Goal: Task Accomplishment & Management: Use online tool/utility

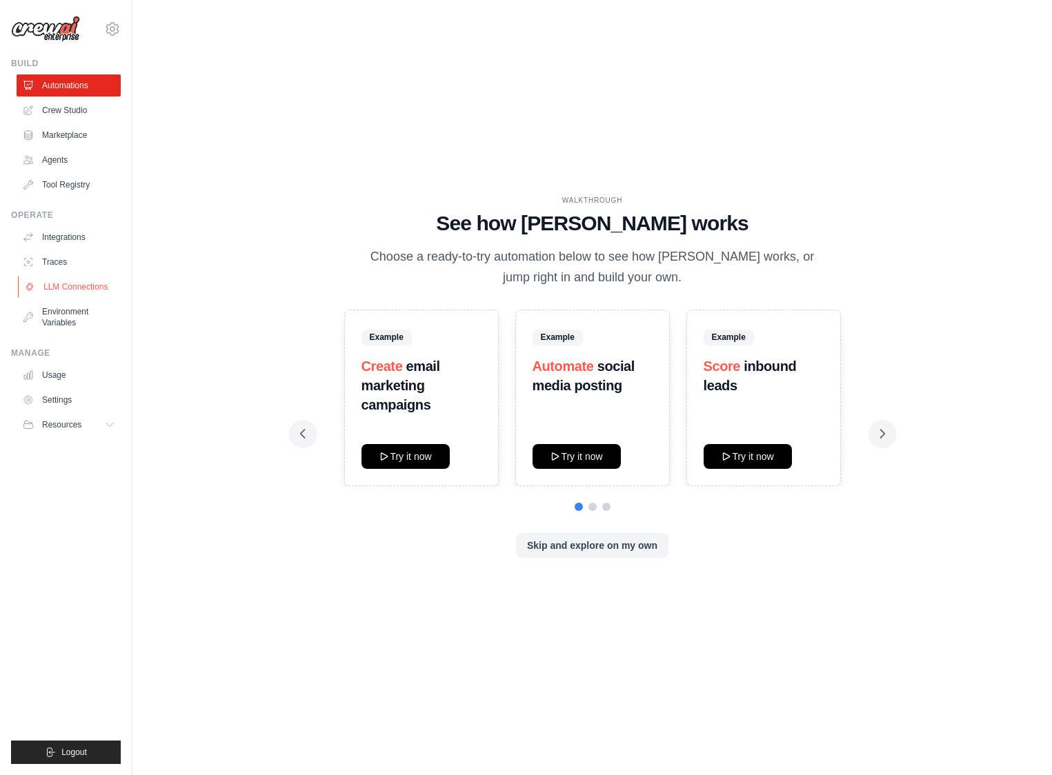
click at [66, 284] on link "LLM Connections" at bounding box center [70, 287] width 104 height 22
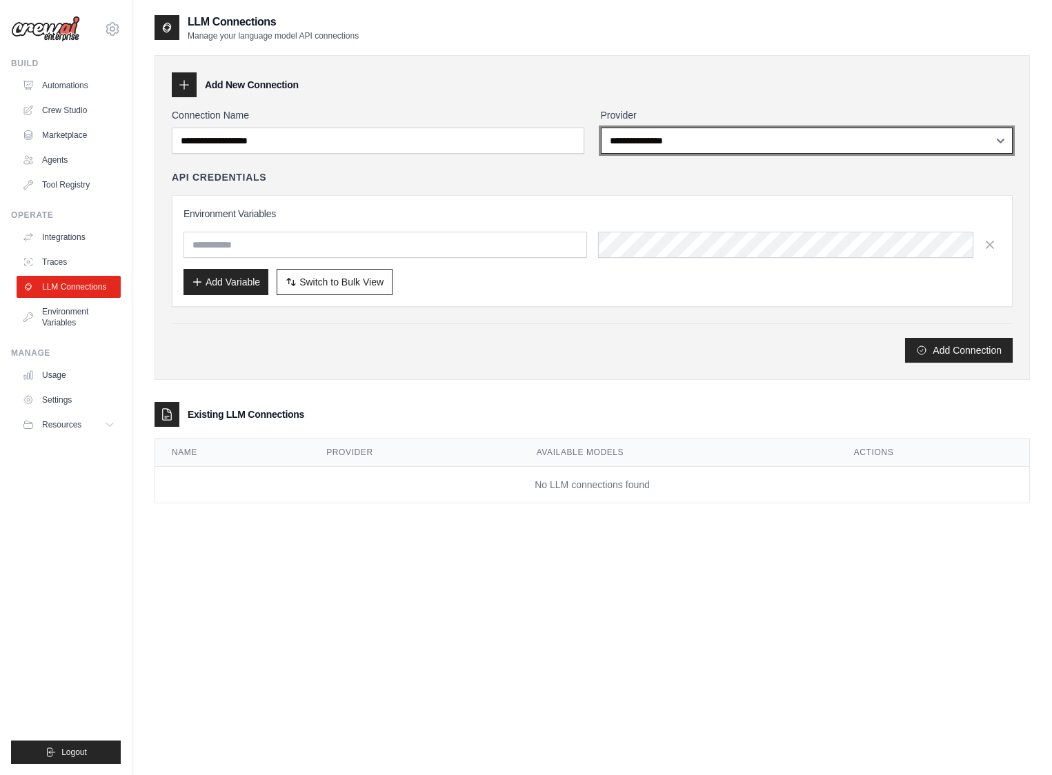
click at [634, 143] on select "**********" at bounding box center [807, 141] width 412 height 26
select select "******"
click at [601, 128] on select "**********" at bounding box center [807, 141] width 412 height 26
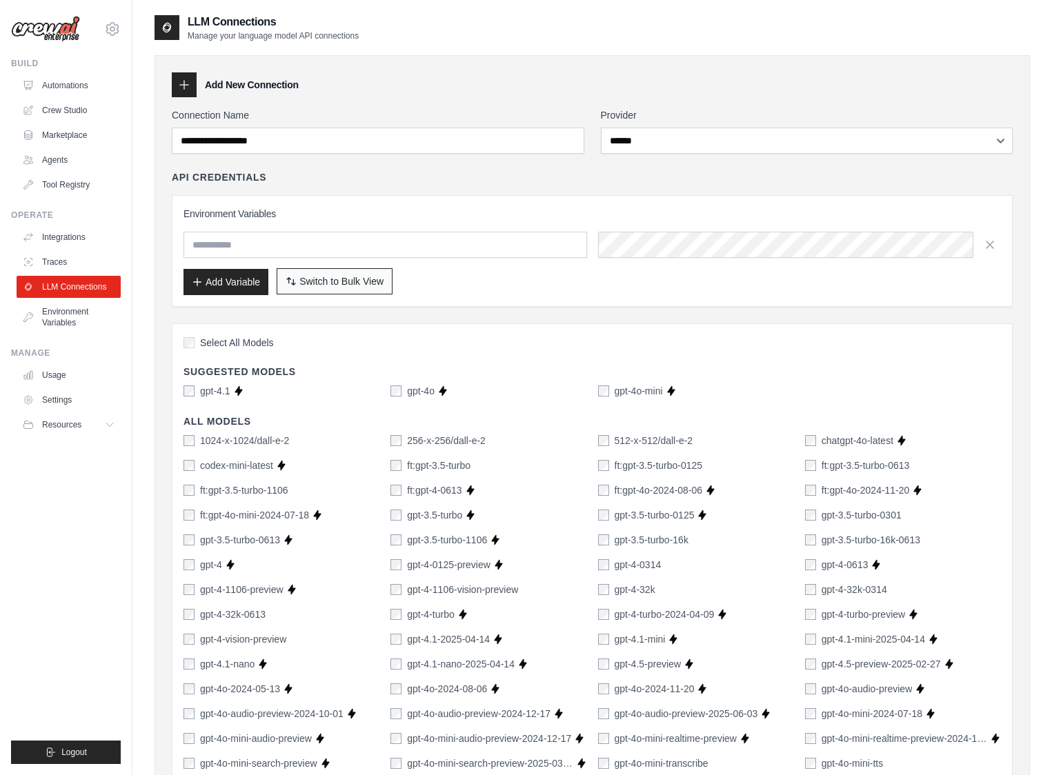
click at [348, 281] on span "Switch to Bulk View" at bounding box center [341, 282] width 84 height 14
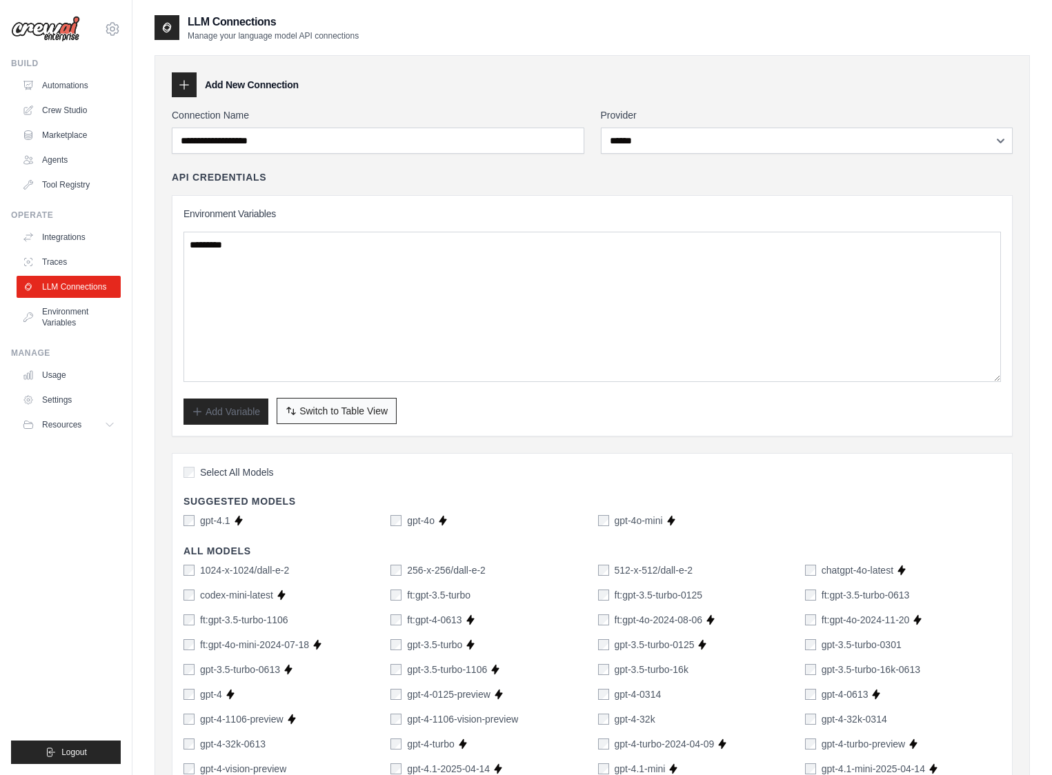
click at [342, 410] on span "Switch to Table View" at bounding box center [343, 411] width 88 height 14
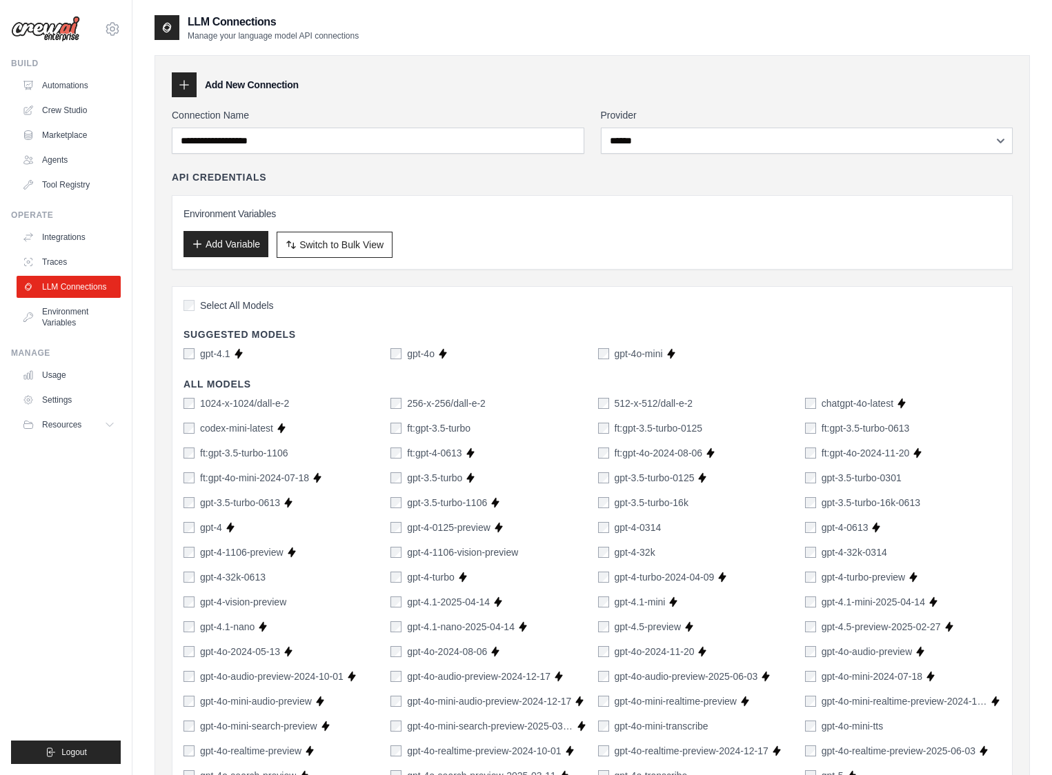
click at [215, 249] on button "Add Variable" at bounding box center [225, 244] width 85 height 26
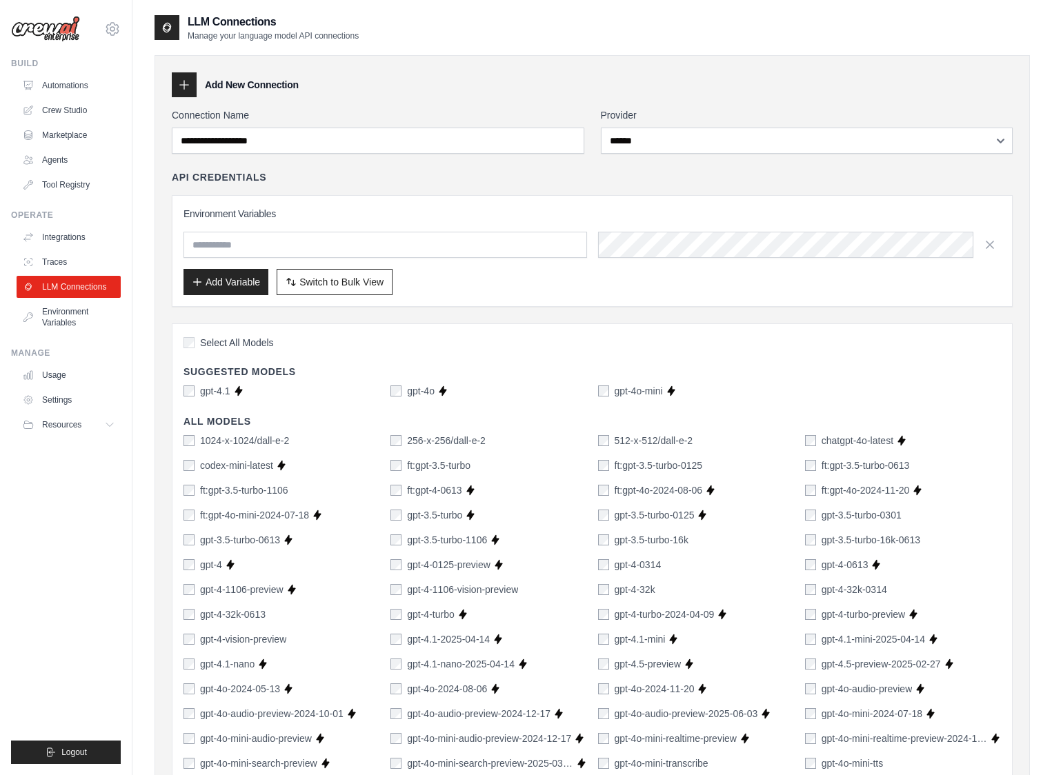
click at [216, 242] on input "text" at bounding box center [385, 245] width 404 height 26
click at [66, 323] on link "Environment Variables" at bounding box center [70, 317] width 104 height 33
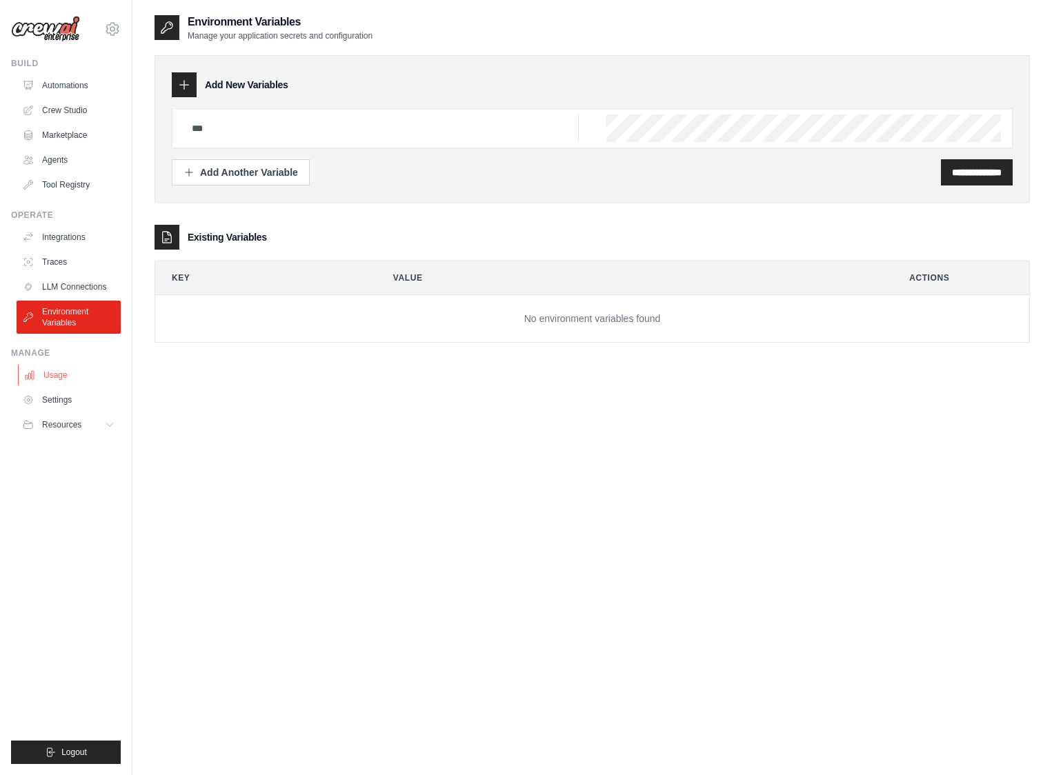
click at [62, 372] on link "Usage" at bounding box center [70, 375] width 104 height 22
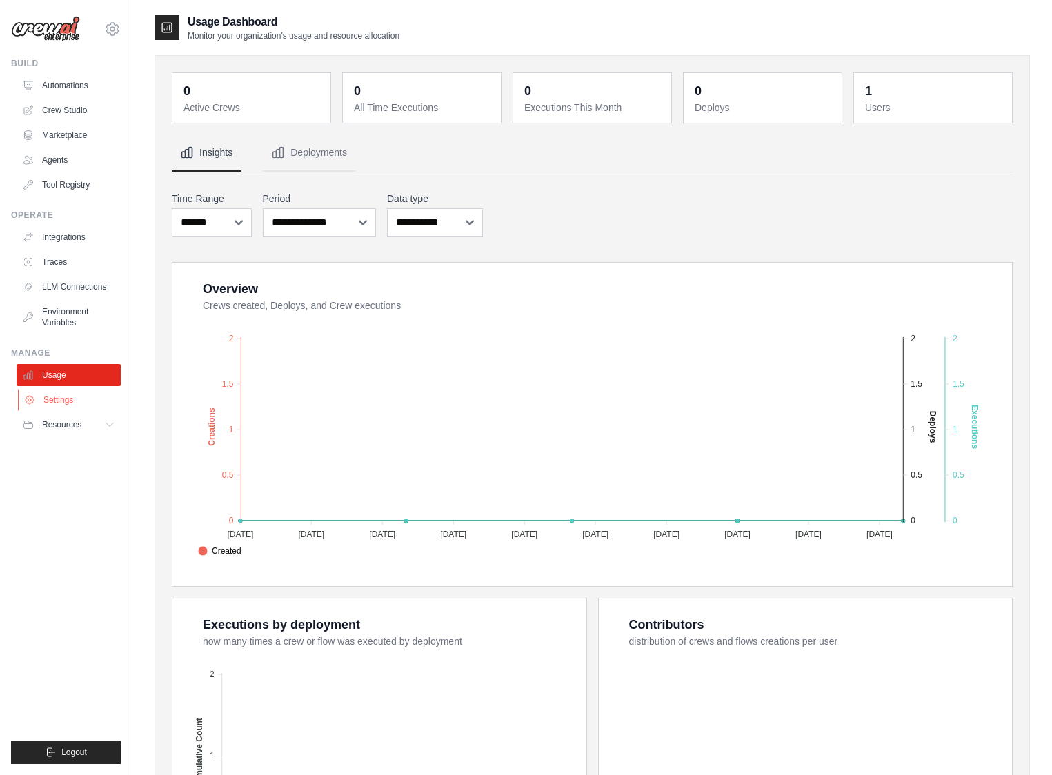
click at [63, 400] on link "Settings" at bounding box center [70, 400] width 104 height 22
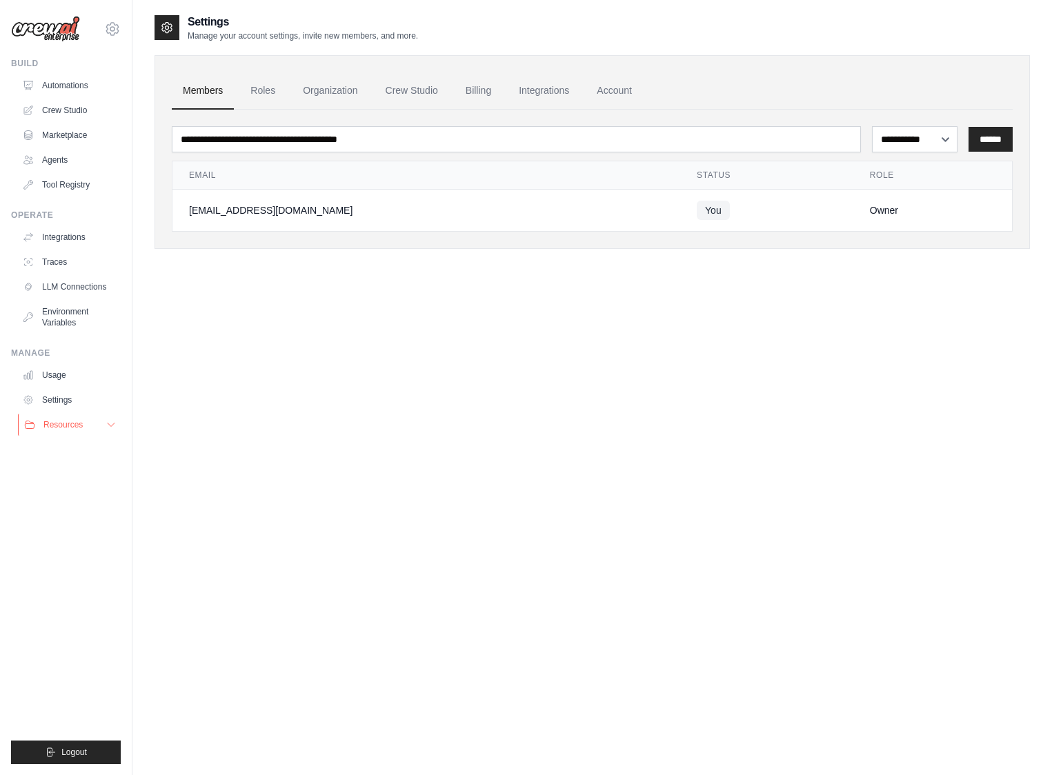
click at [68, 429] on span "Resources" at bounding box center [62, 424] width 39 height 11
click at [59, 82] on link "Automations" at bounding box center [70, 85] width 104 height 22
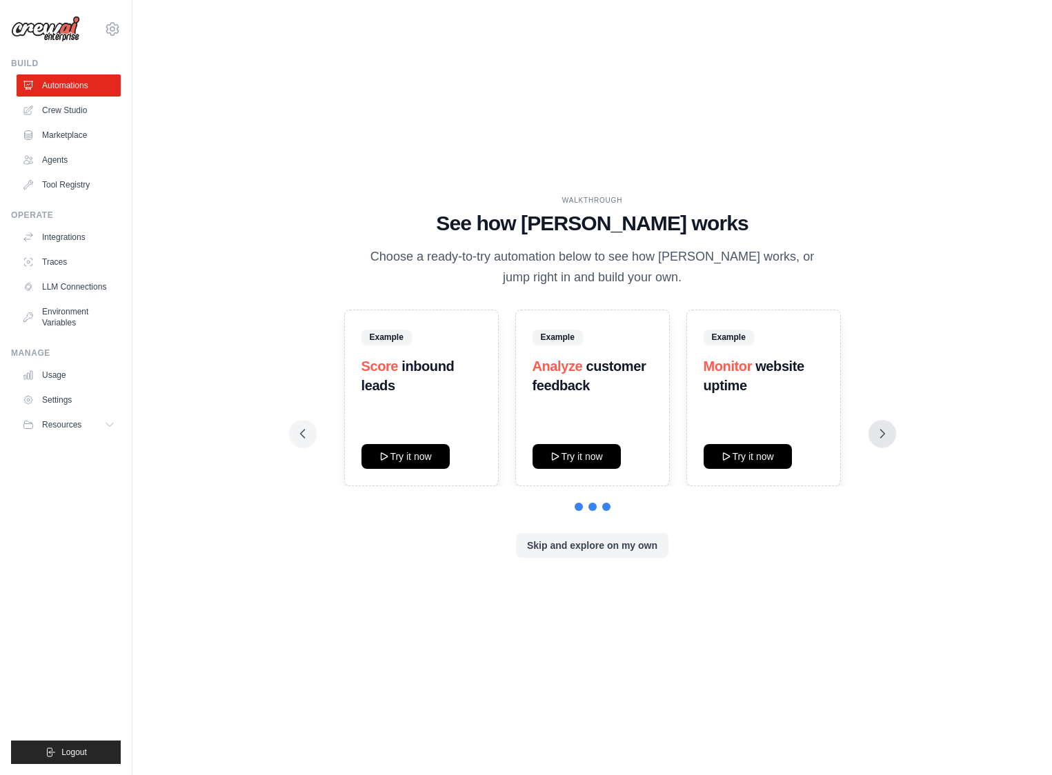
click at [879, 438] on icon at bounding box center [882, 434] width 14 height 14
click at [652, 546] on button "Skip and explore on my own" at bounding box center [592, 545] width 152 height 25
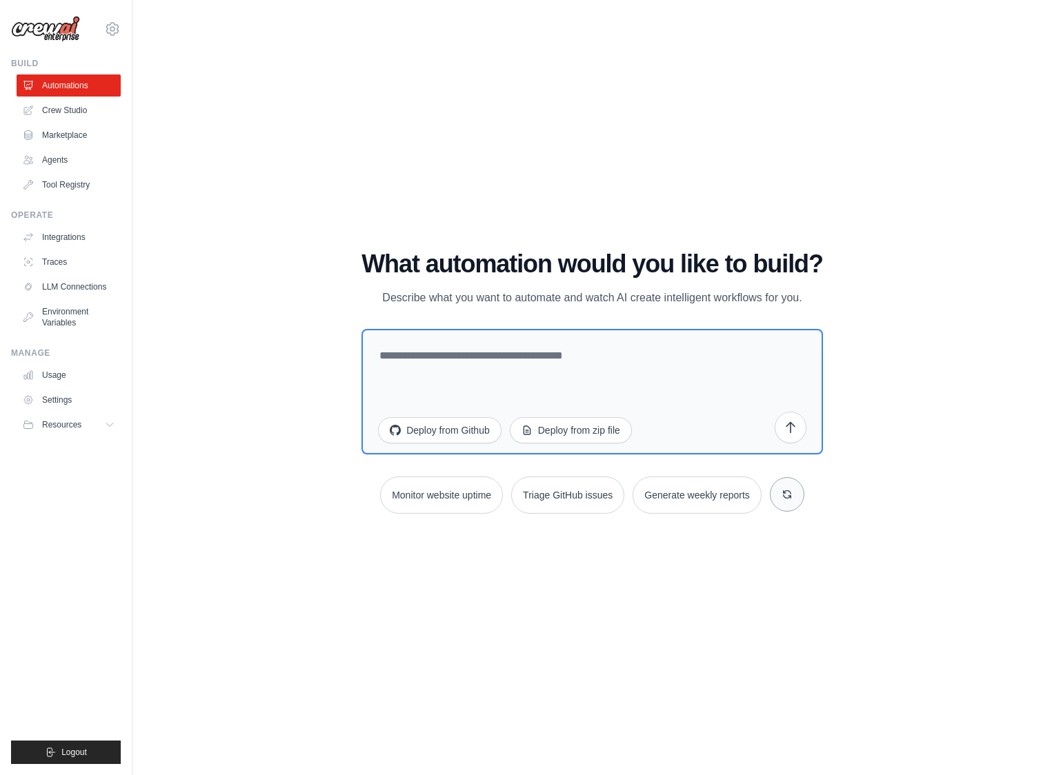
click at [791, 496] on button at bounding box center [787, 494] width 34 height 34
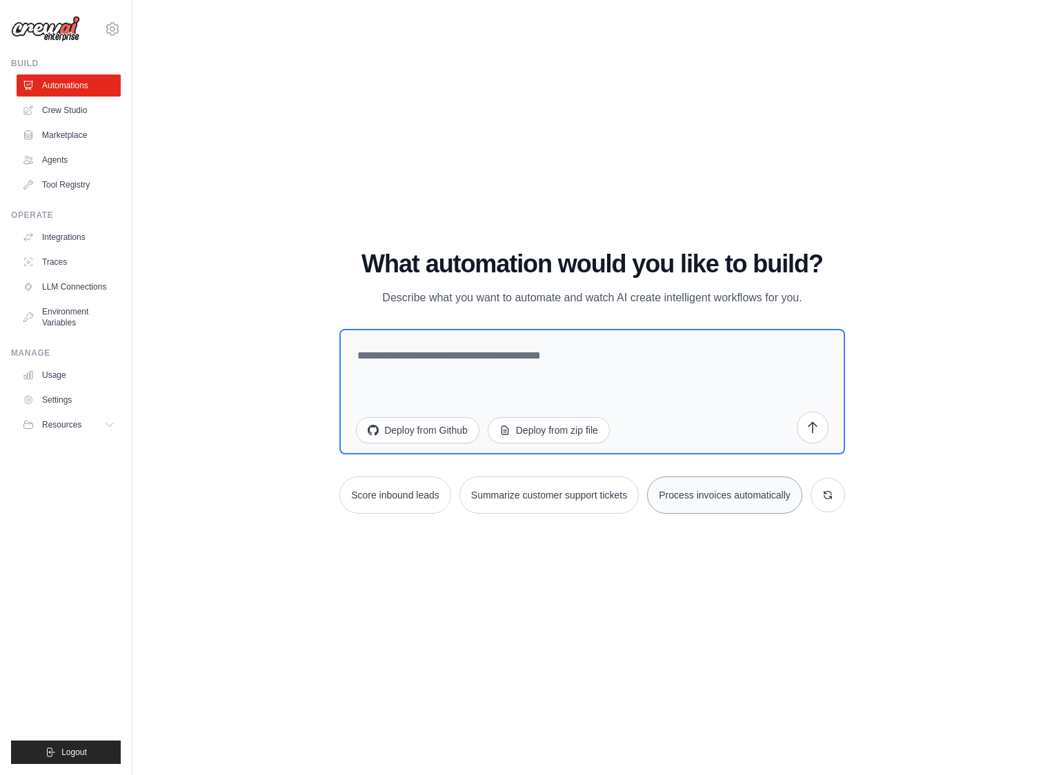
click at [785, 495] on button "Process invoices automatically" at bounding box center [724, 495] width 155 height 37
type textarea "**********"
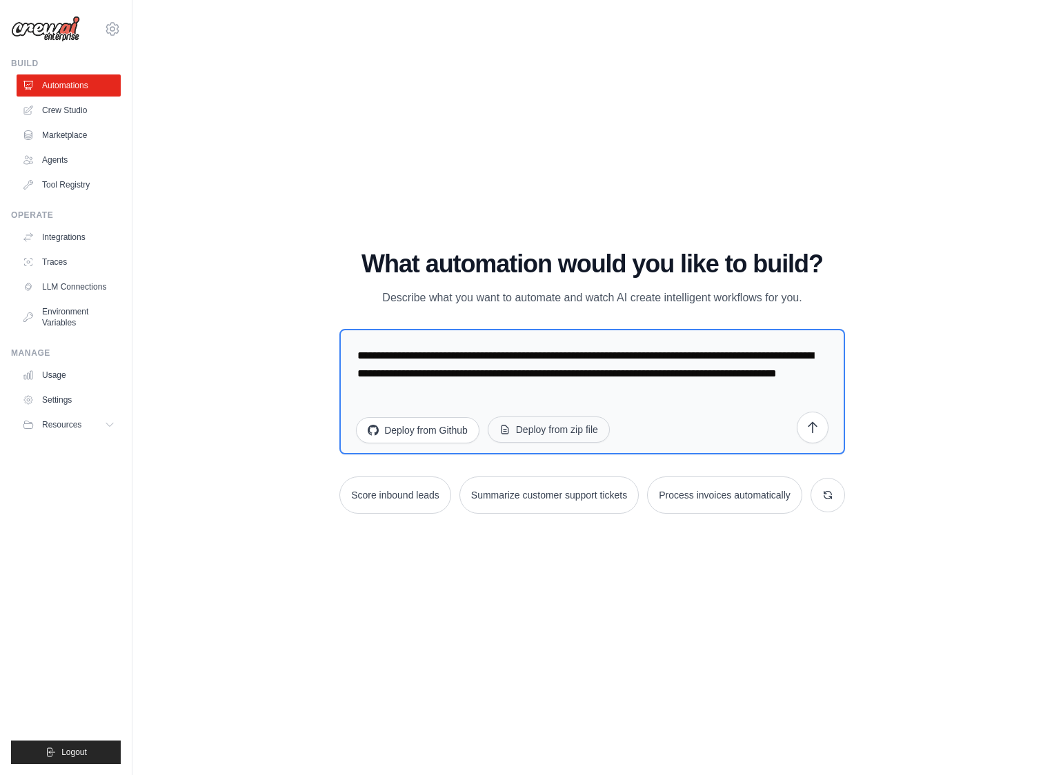
click at [573, 428] on button "Deploy from zip file" at bounding box center [549, 430] width 122 height 26
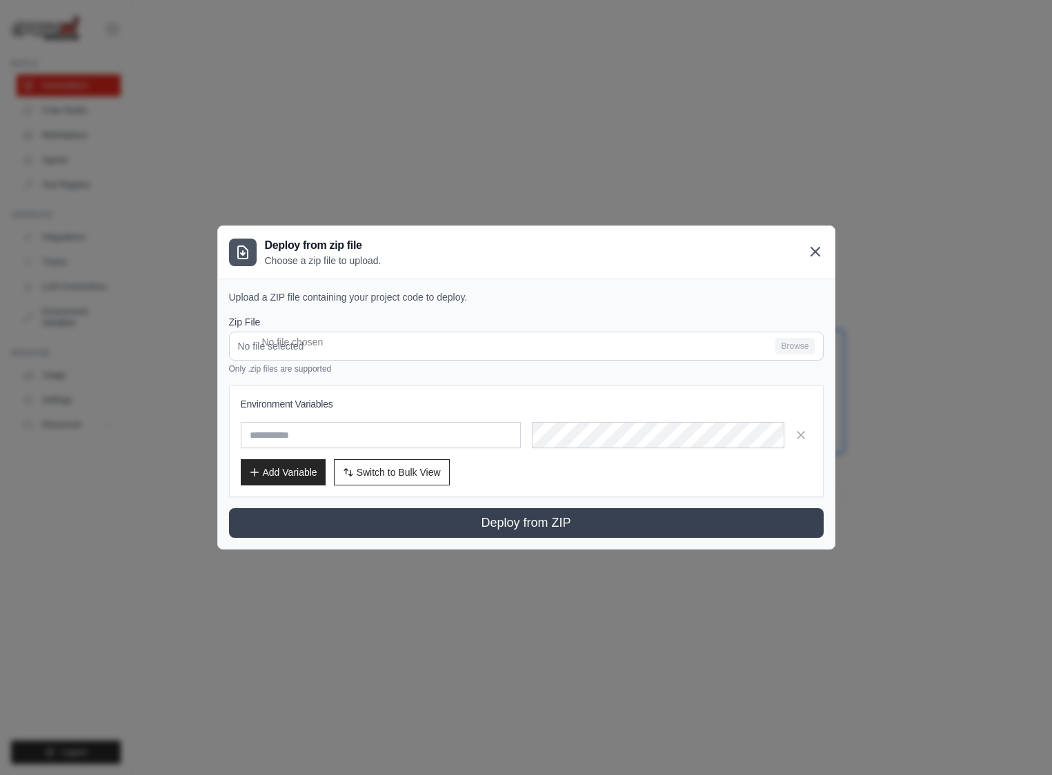
click at [814, 255] on icon at bounding box center [815, 251] width 17 height 17
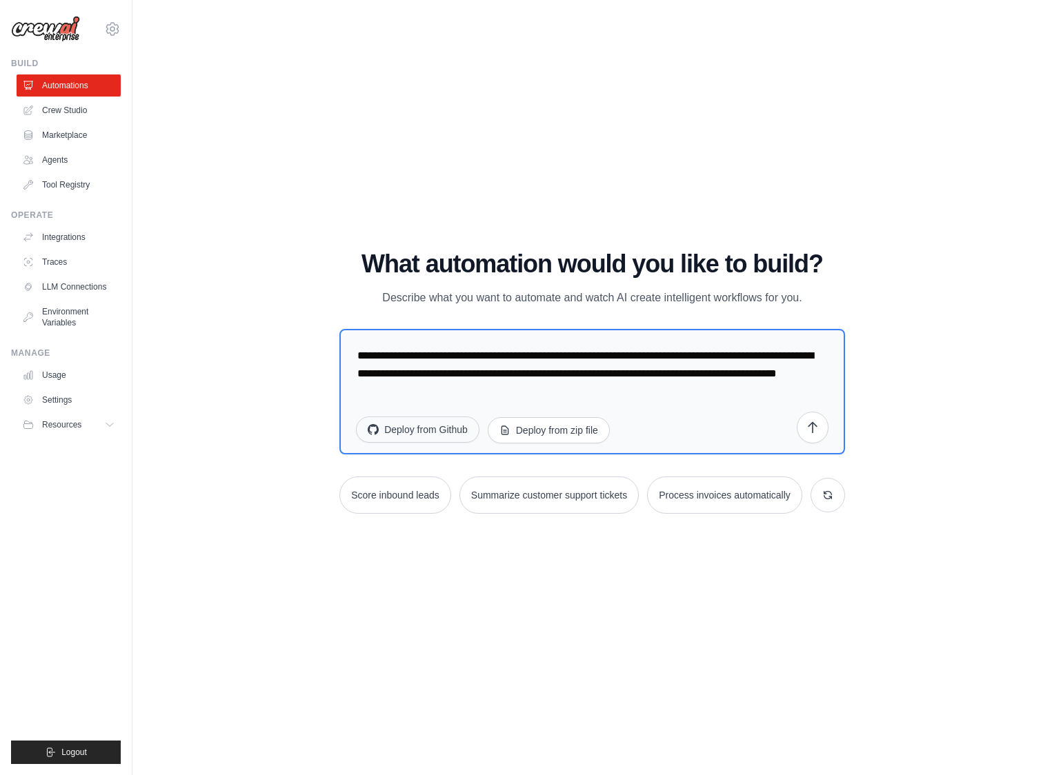
click at [441, 433] on button "Deploy from Github" at bounding box center [417, 430] width 123 height 26
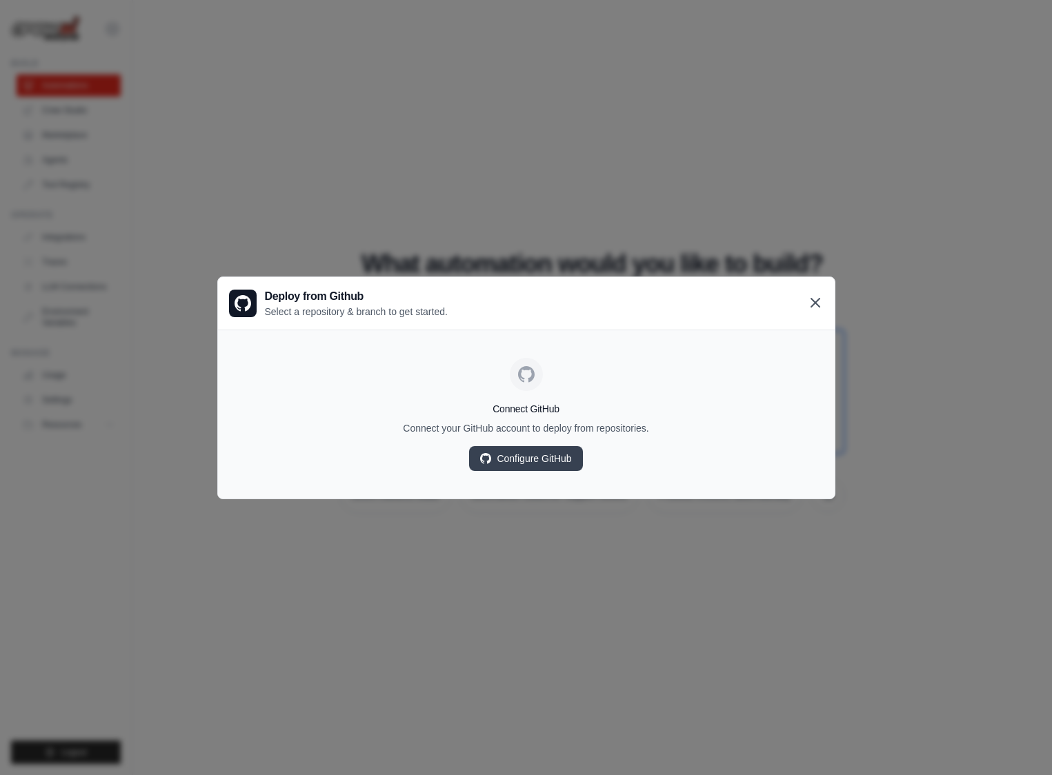
click at [813, 303] on icon at bounding box center [815, 303] width 17 height 17
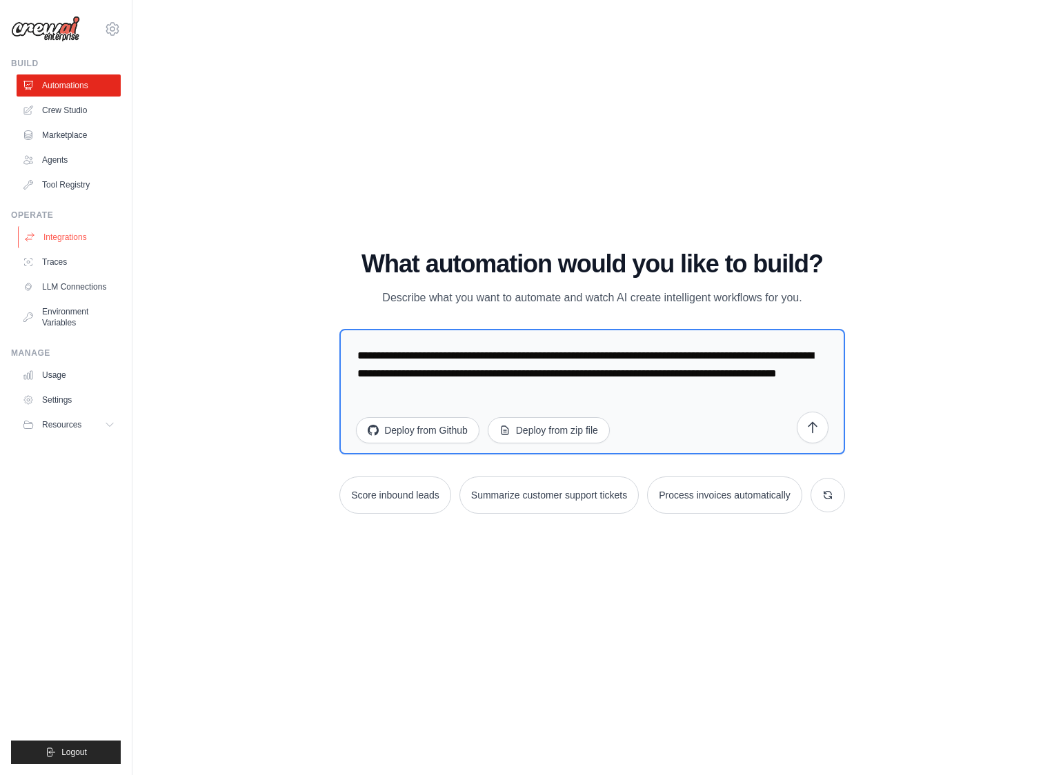
click at [59, 237] on link "Integrations" at bounding box center [70, 237] width 104 height 22
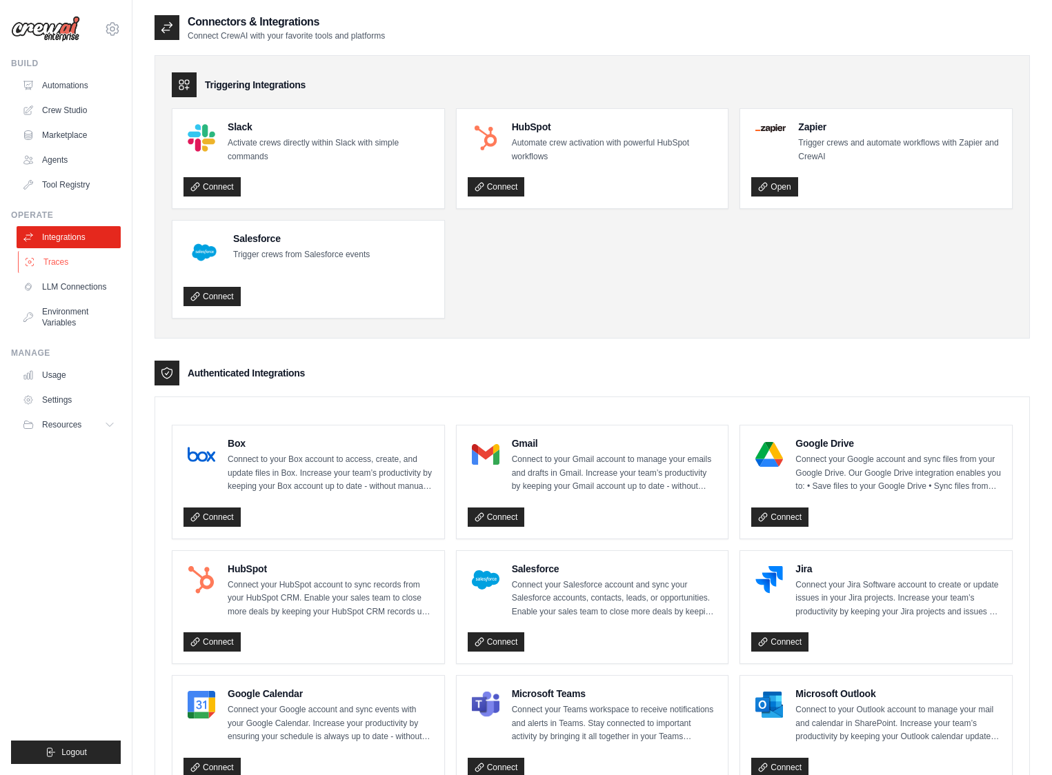
click at [42, 259] on link "Traces" at bounding box center [70, 262] width 104 height 22
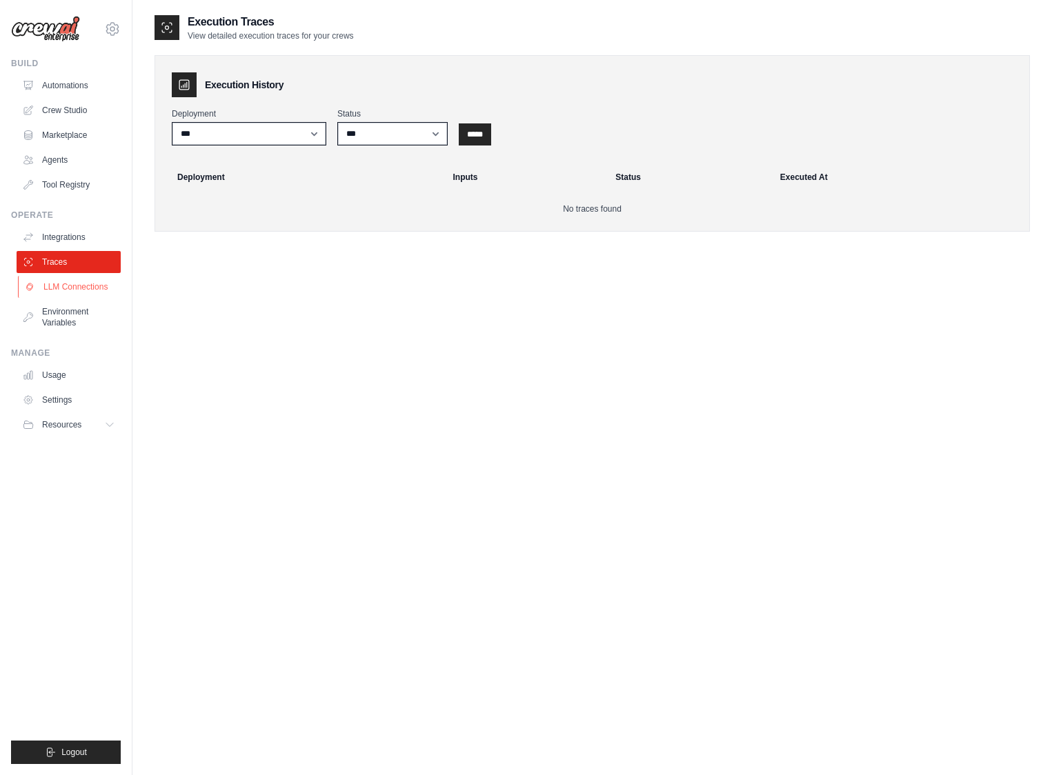
click at [105, 283] on link "LLM Connections" at bounding box center [70, 287] width 104 height 22
select select "******"
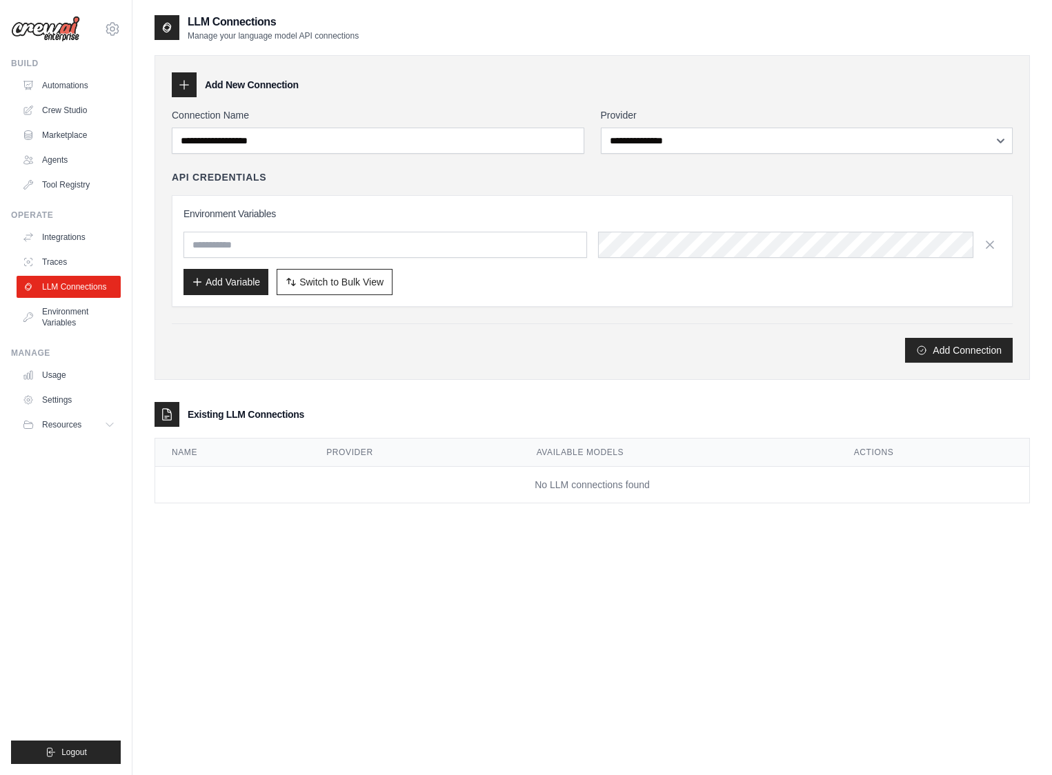
click at [216, 421] on div "Existing LLM Connections" at bounding box center [592, 414] width 875 height 25
click at [942, 348] on button "Add Connection" at bounding box center [959, 349] width 108 height 25
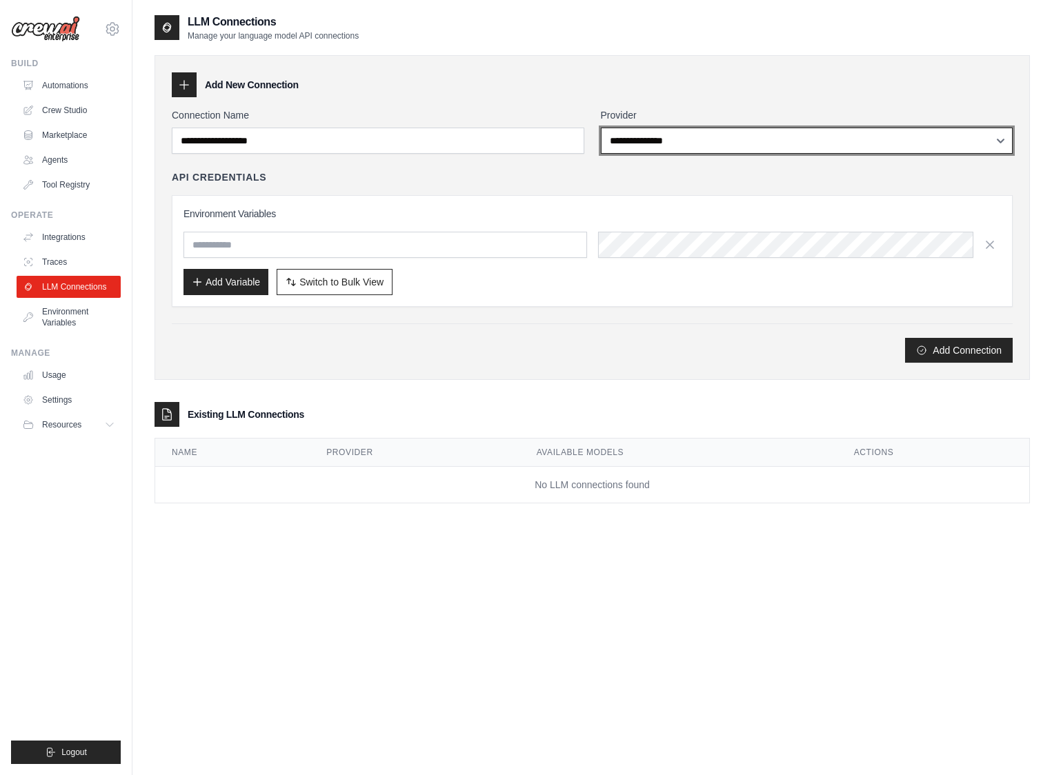
click at [638, 143] on select "**********" at bounding box center [807, 141] width 412 height 26
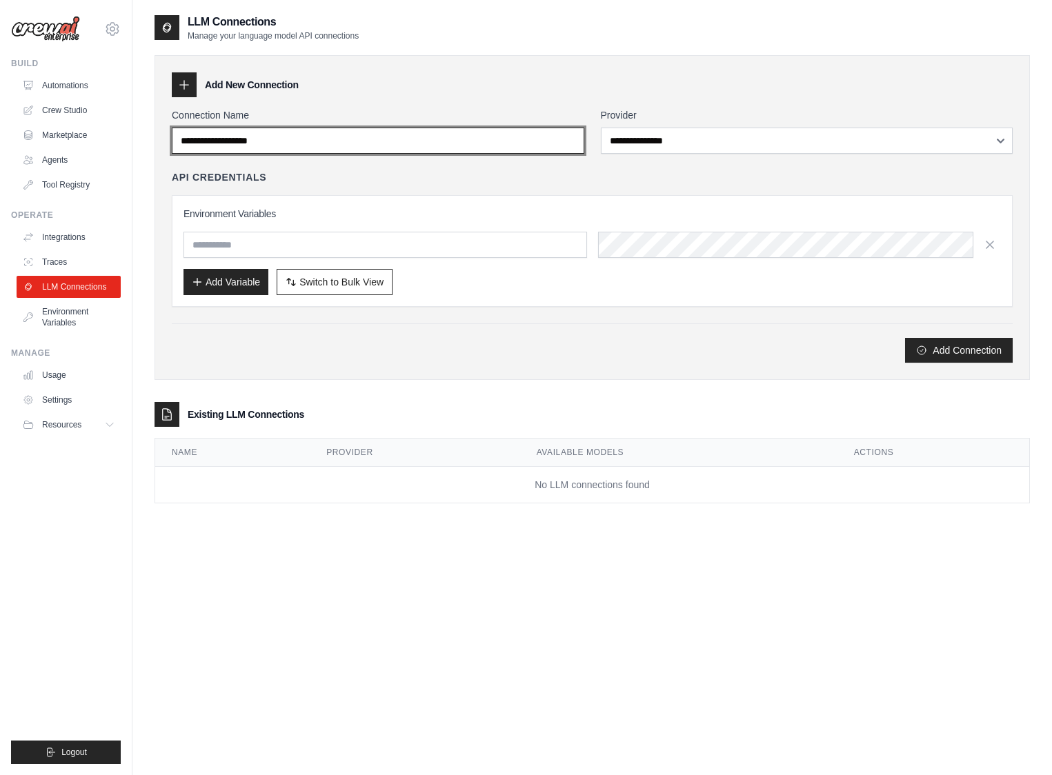
click at [386, 148] on input "Connection Name" at bounding box center [378, 141] width 412 height 26
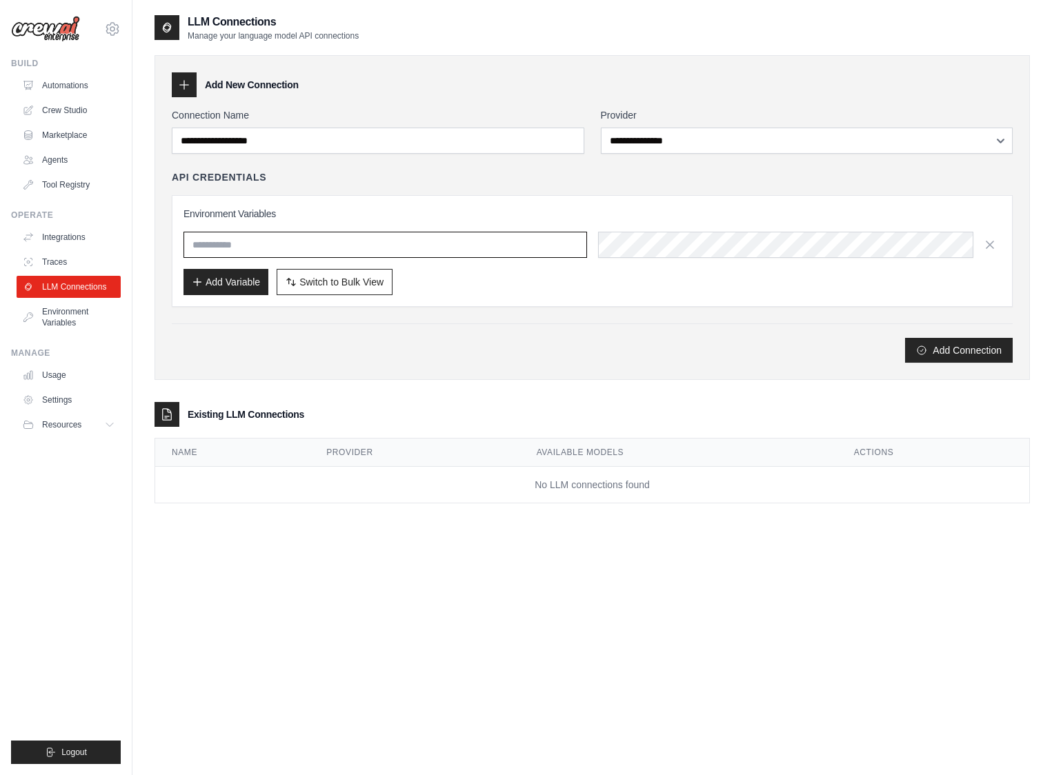
click at [382, 249] on input "text" at bounding box center [385, 245] width 404 height 26
click at [80, 324] on link "Environment Variables" at bounding box center [70, 317] width 104 height 33
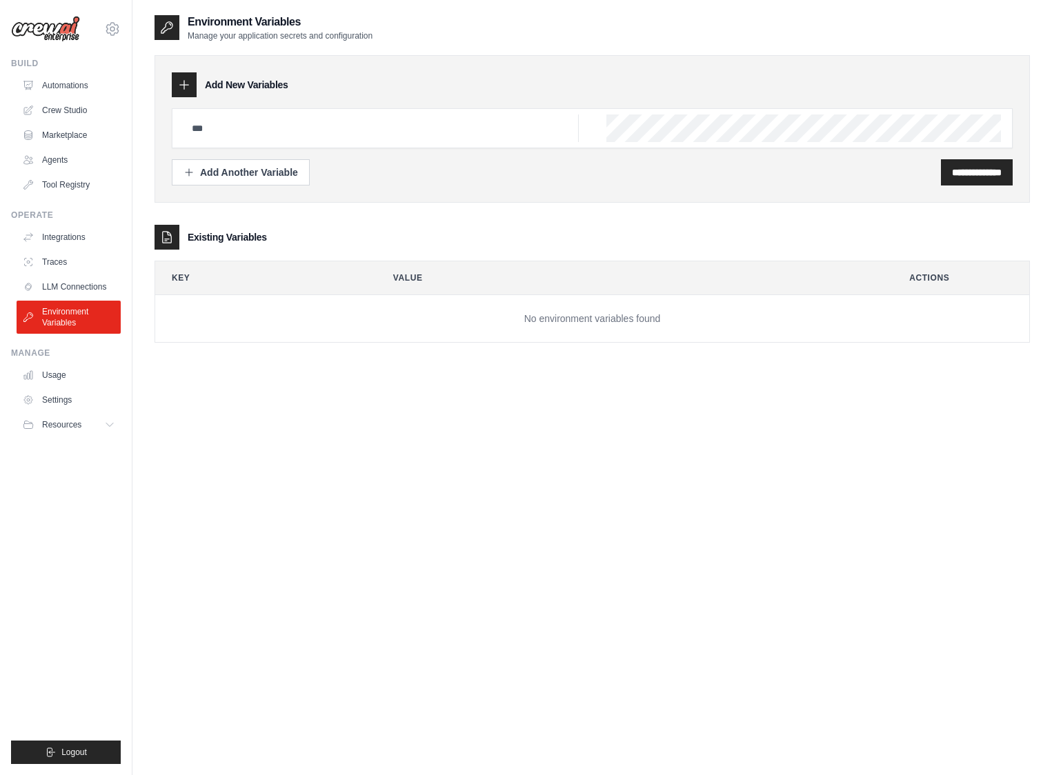
click at [76, 292] on link "LLM Connections" at bounding box center [69, 287] width 104 height 22
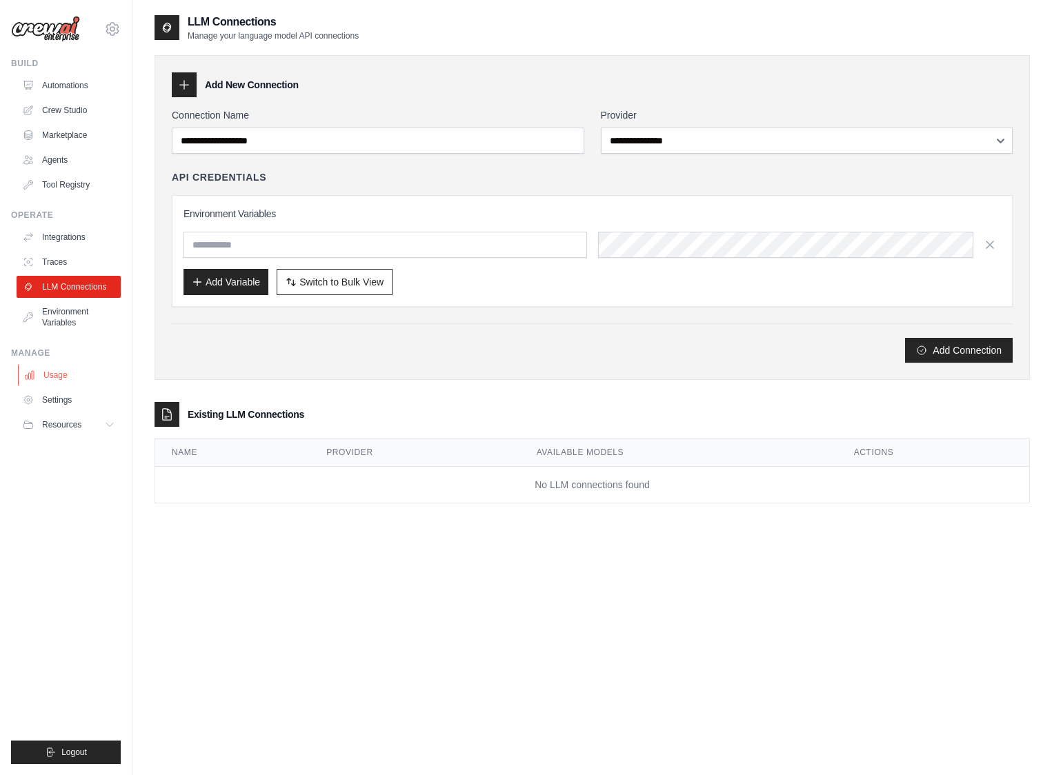
click at [61, 372] on link "Usage" at bounding box center [70, 375] width 104 height 22
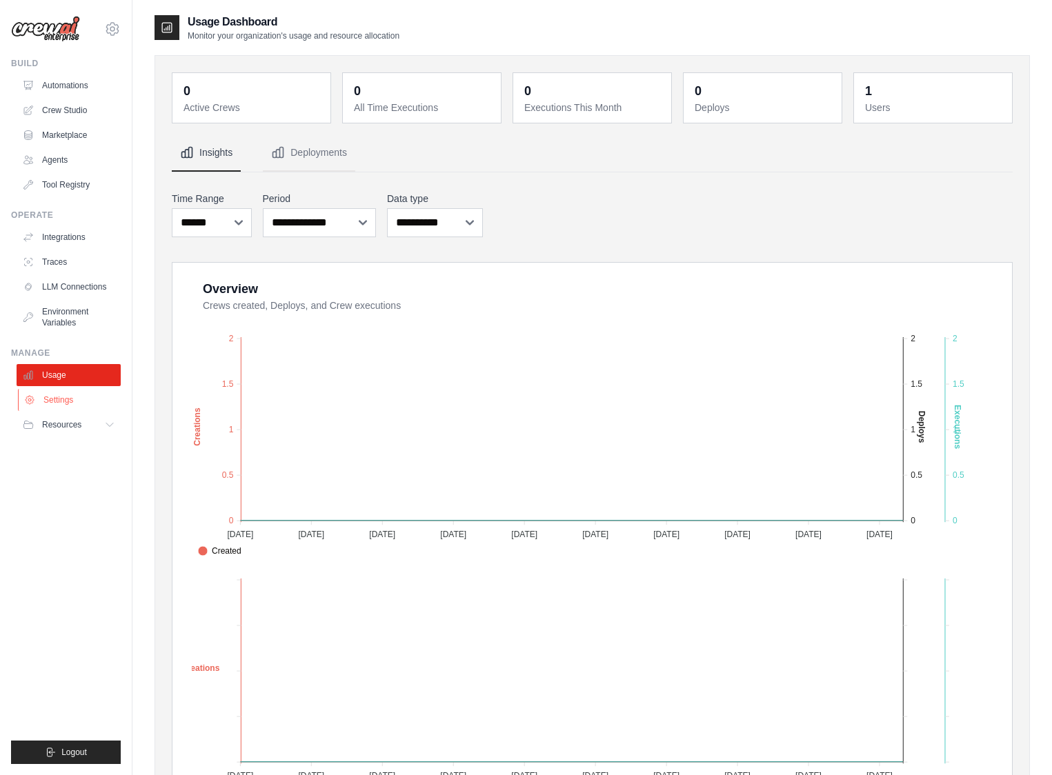
click at [66, 401] on link "Settings" at bounding box center [70, 400] width 104 height 22
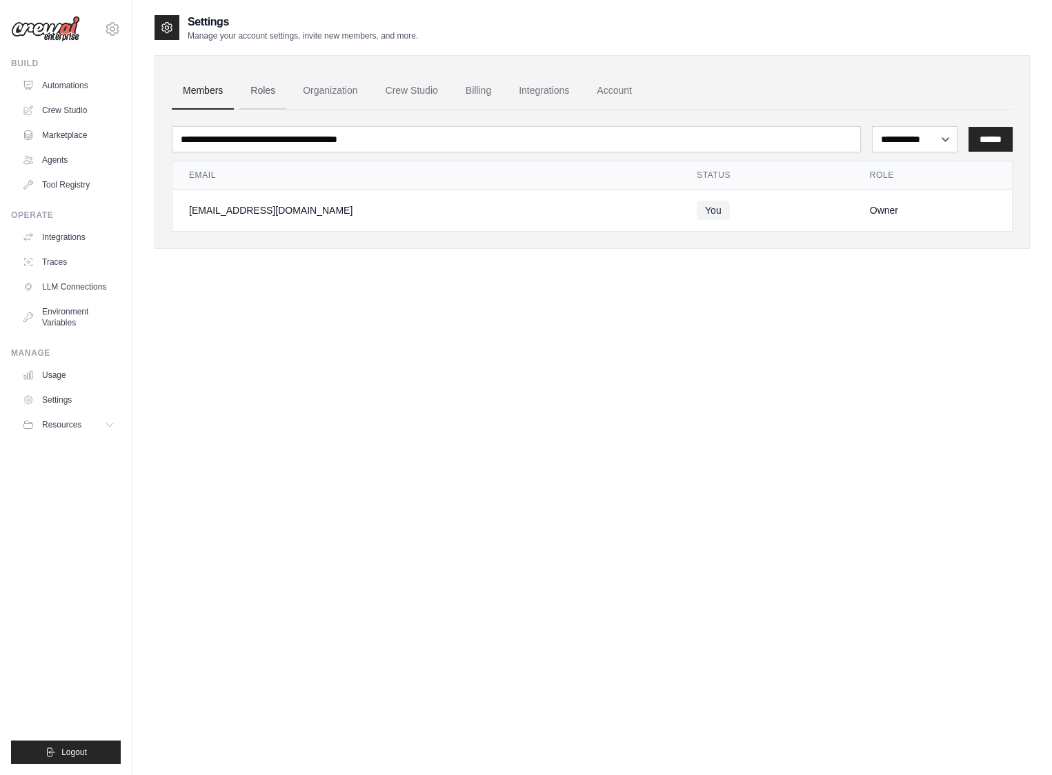
click at [259, 81] on link "Roles" at bounding box center [262, 90] width 47 height 37
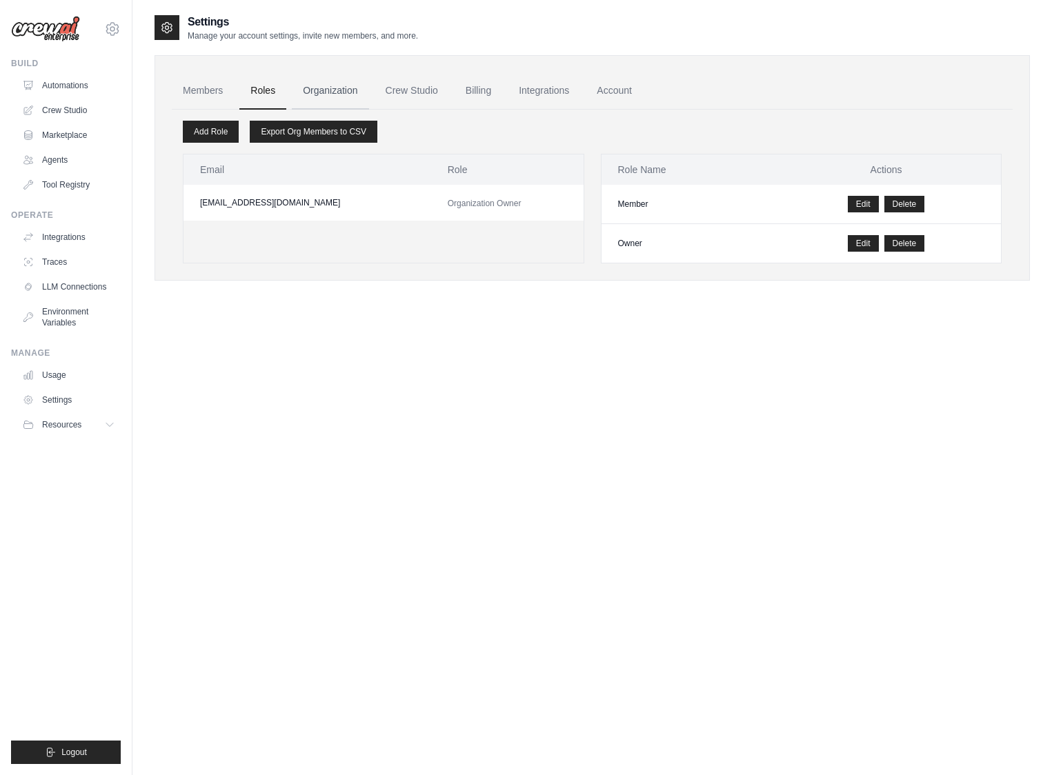
click at [339, 105] on link "Organization" at bounding box center [330, 90] width 77 height 37
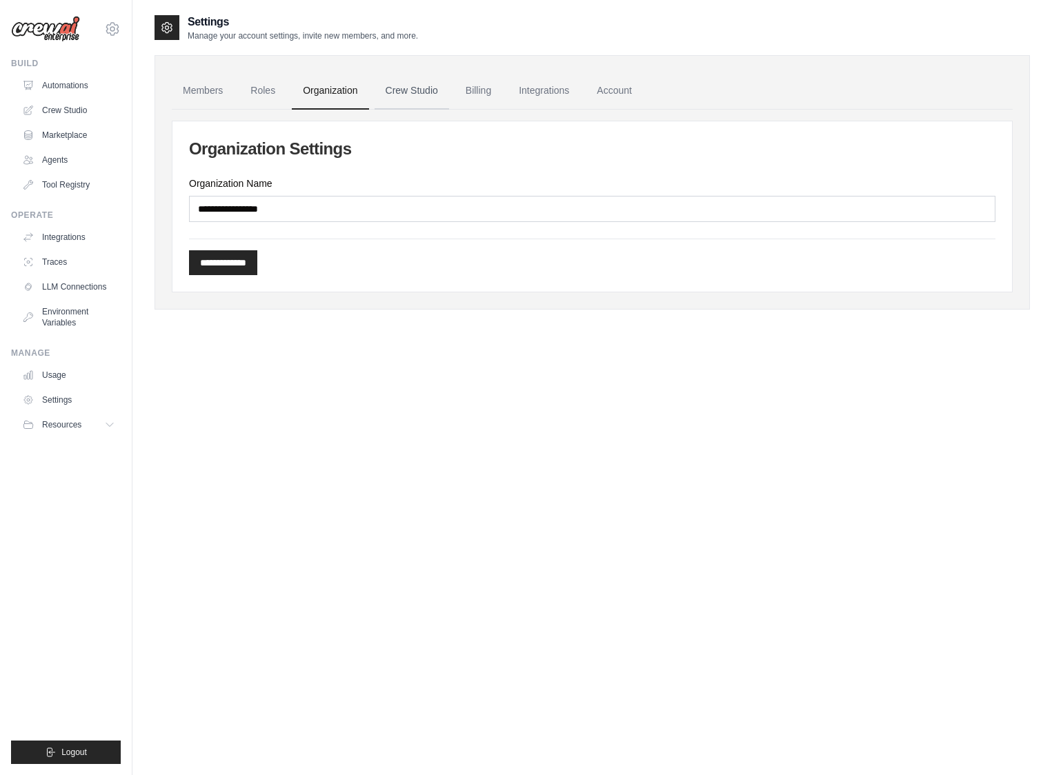
click at [426, 99] on link "Crew Studio" at bounding box center [412, 90] width 74 height 37
click at [499, 95] on link "Billing" at bounding box center [479, 90] width 48 height 37
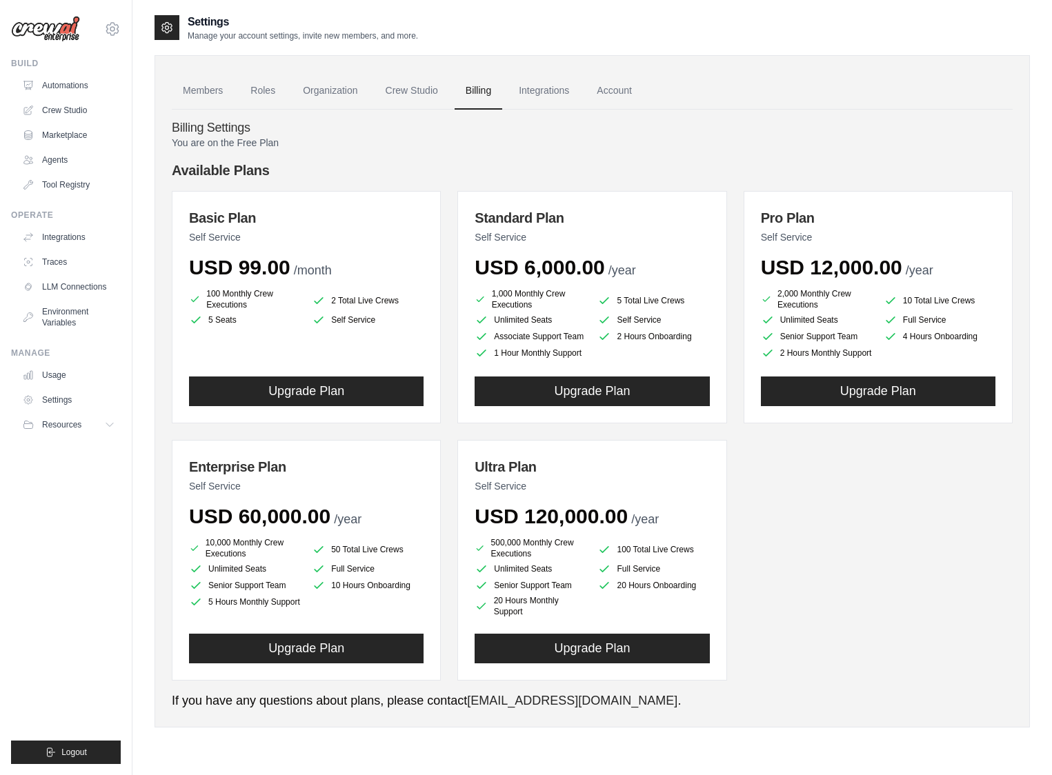
click at [57, 98] on ul "Automations Crew Studio Marketplace Agents Tool Registry" at bounding box center [69, 134] width 104 height 121
click at [59, 104] on link "Crew Studio" at bounding box center [70, 110] width 104 height 22
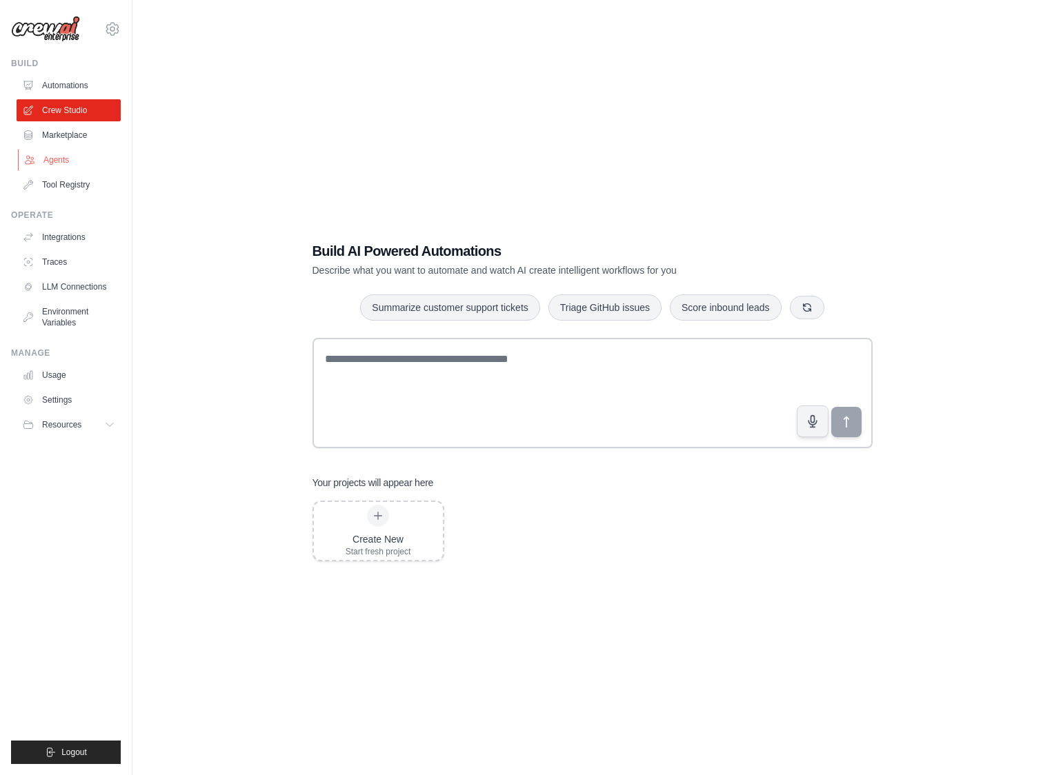
click at [59, 156] on link "Agents" at bounding box center [70, 160] width 104 height 22
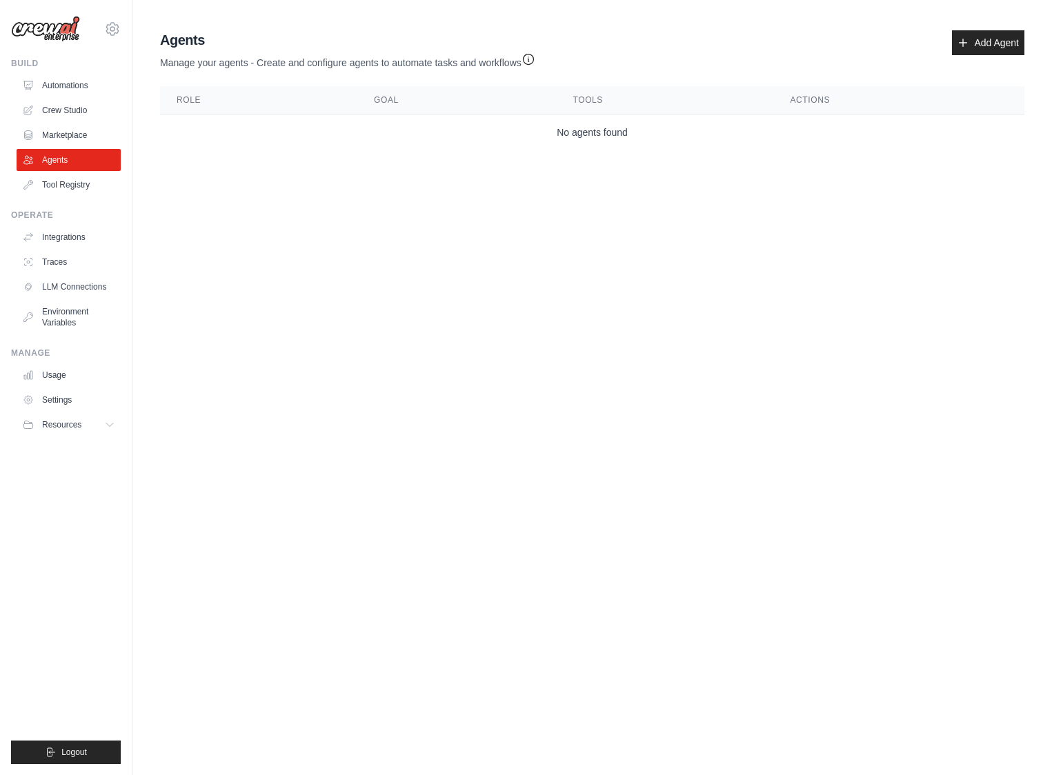
click at [1009, 28] on div "Agents Manage your agents - Create and configure agents to automate tasks and w…" at bounding box center [592, 90] width 875 height 131
click at [1007, 35] on link "Add Agent" at bounding box center [988, 42] width 72 height 25
click at [977, 48] on link "Add Agent" at bounding box center [988, 42] width 72 height 25
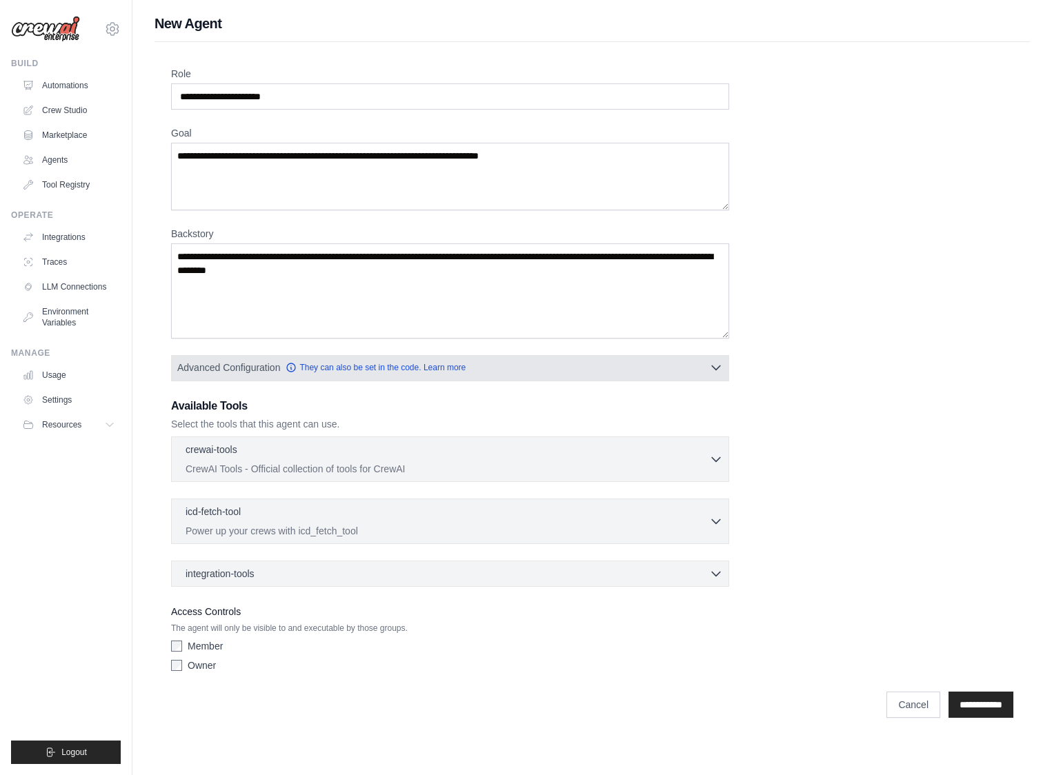
click at [587, 378] on button "Advanced Configuration They can also be set in the code. Learn more" at bounding box center [450, 367] width 557 height 25
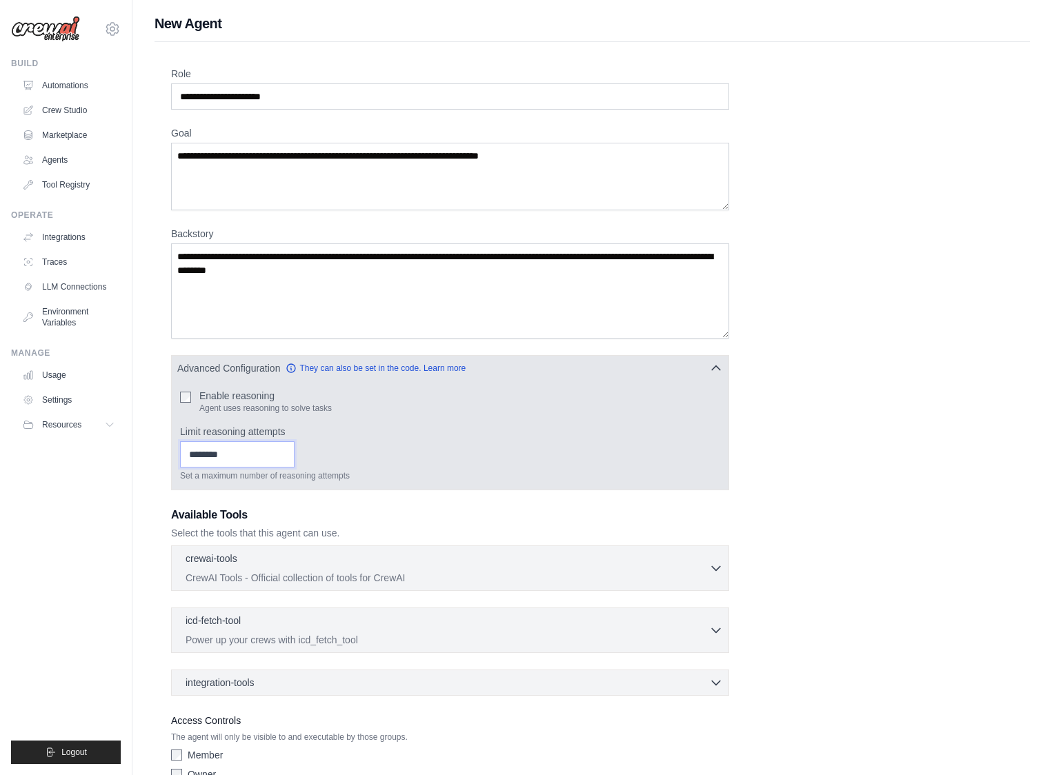
click at [259, 457] on input "Limit reasoning attempts" at bounding box center [237, 454] width 115 height 26
click at [292, 461] on input "*" at bounding box center [237, 454] width 115 height 26
click at [292, 454] on input "*" at bounding box center [237, 454] width 115 height 26
type input "*"
click at [292, 454] on input "*" at bounding box center [237, 454] width 115 height 26
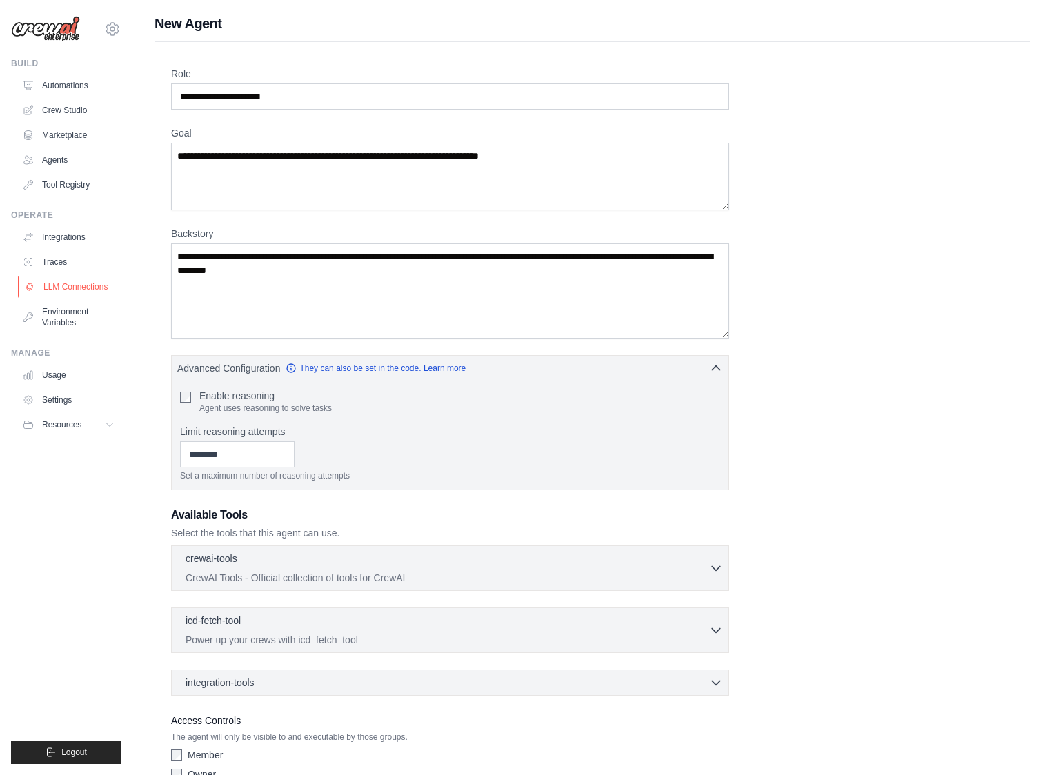
click at [59, 290] on link "LLM Connections" at bounding box center [70, 287] width 104 height 22
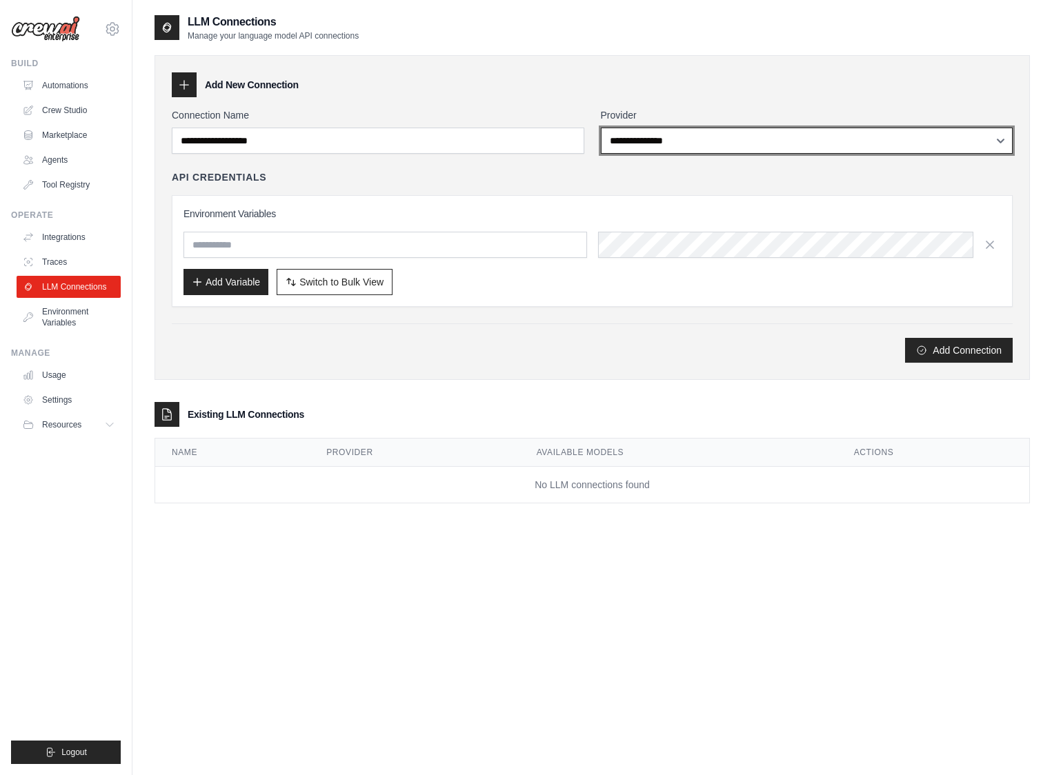
click at [775, 131] on select "**********" at bounding box center [807, 141] width 412 height 26
select select "******"
click at [601, 128] on select "**********" at bounding box center [807, 141] width 412 height 26
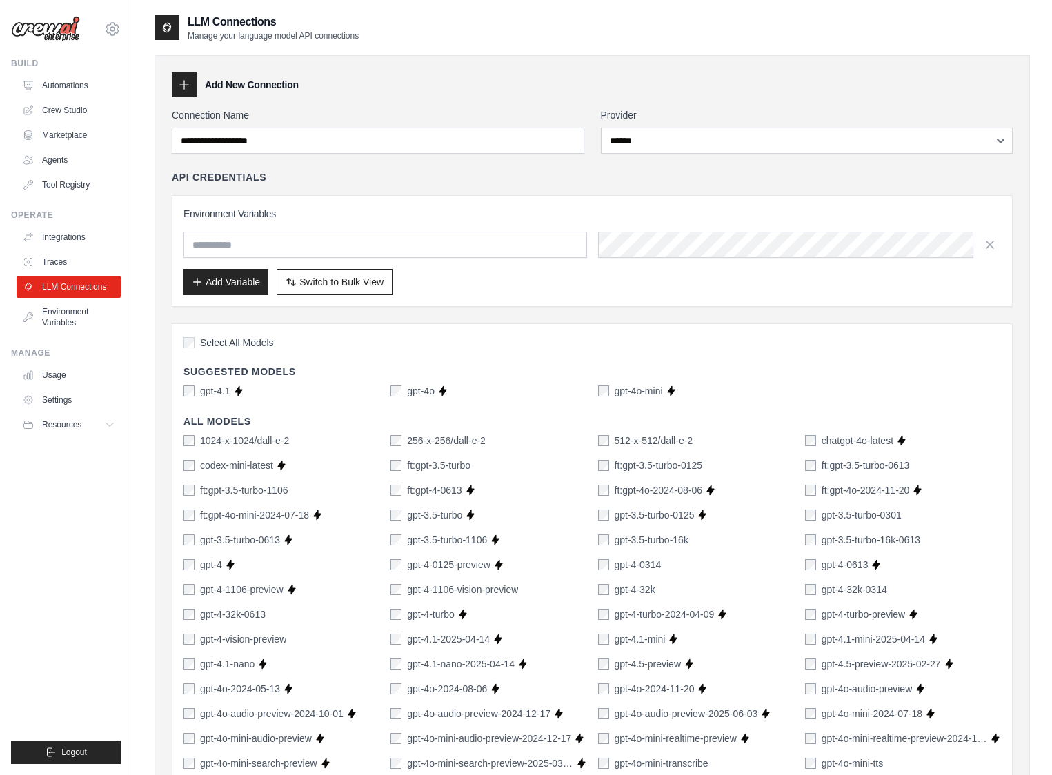
click at [191, 350] on label "Select All Models" at bounding box center [228, 343] width 90 height 14
click at [53, 87] on link "Automations" at bounding box center [70, 85] width 104 height 22
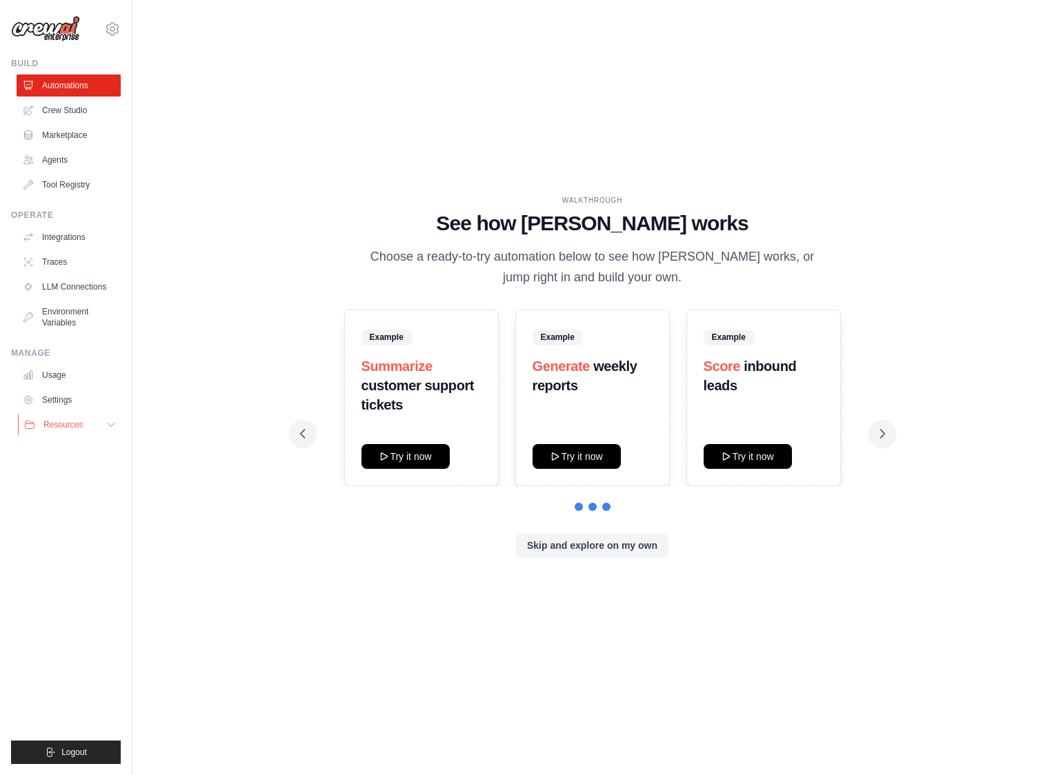
click at [54, 424] on span "Resources" at bounding box center [62, 424] width 39 height 11
click at [51, 396] on link "Settings" at bounding box center [70, 400] width 104 height 22
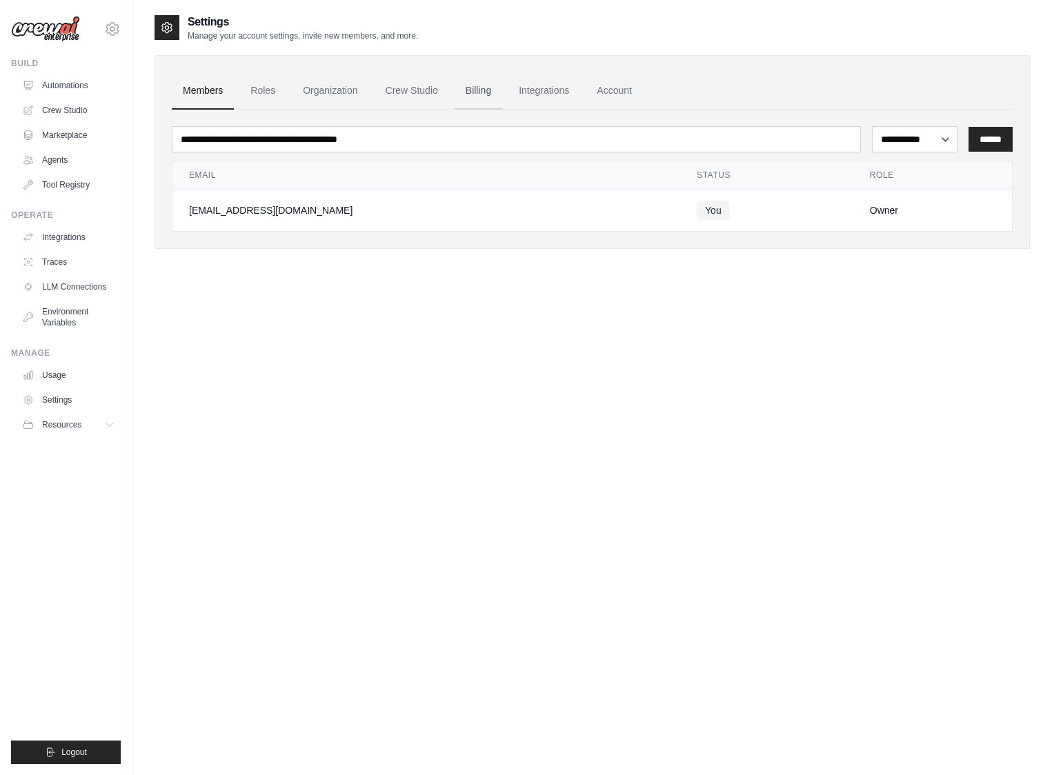
click at [482, 90] on link "Billing" at bounding box center [479, 90] width 48 height 37
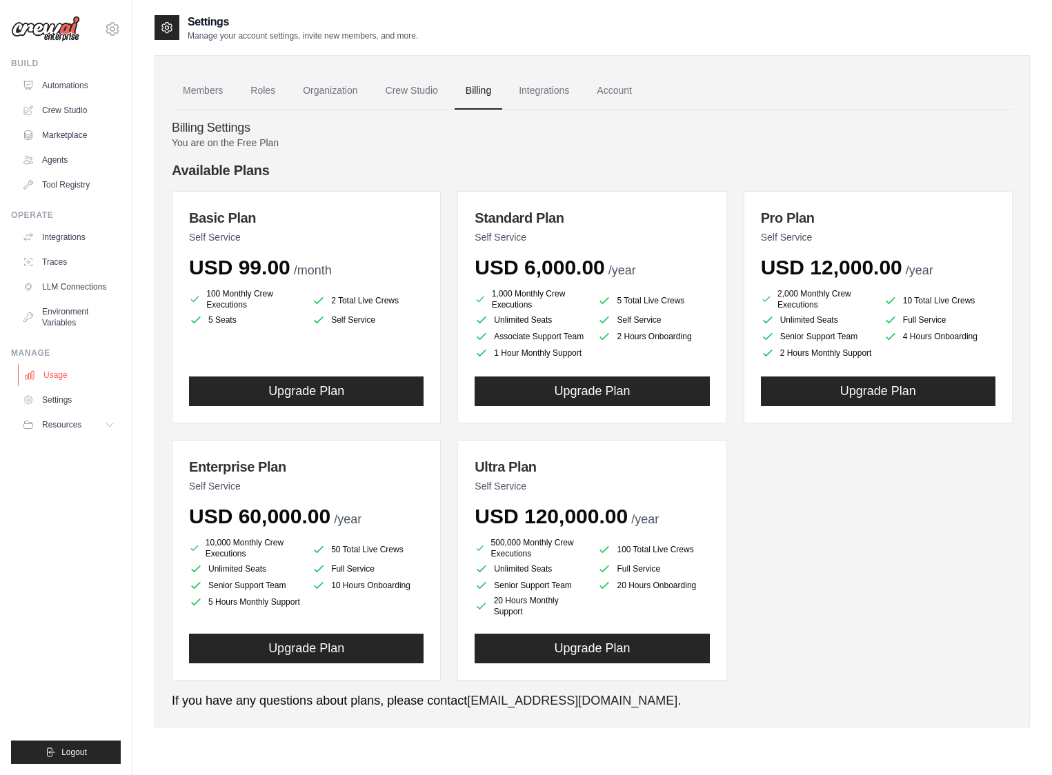
click at [66, 380] on link "Usage" at bounding box center [70, 375] width 104 height 22
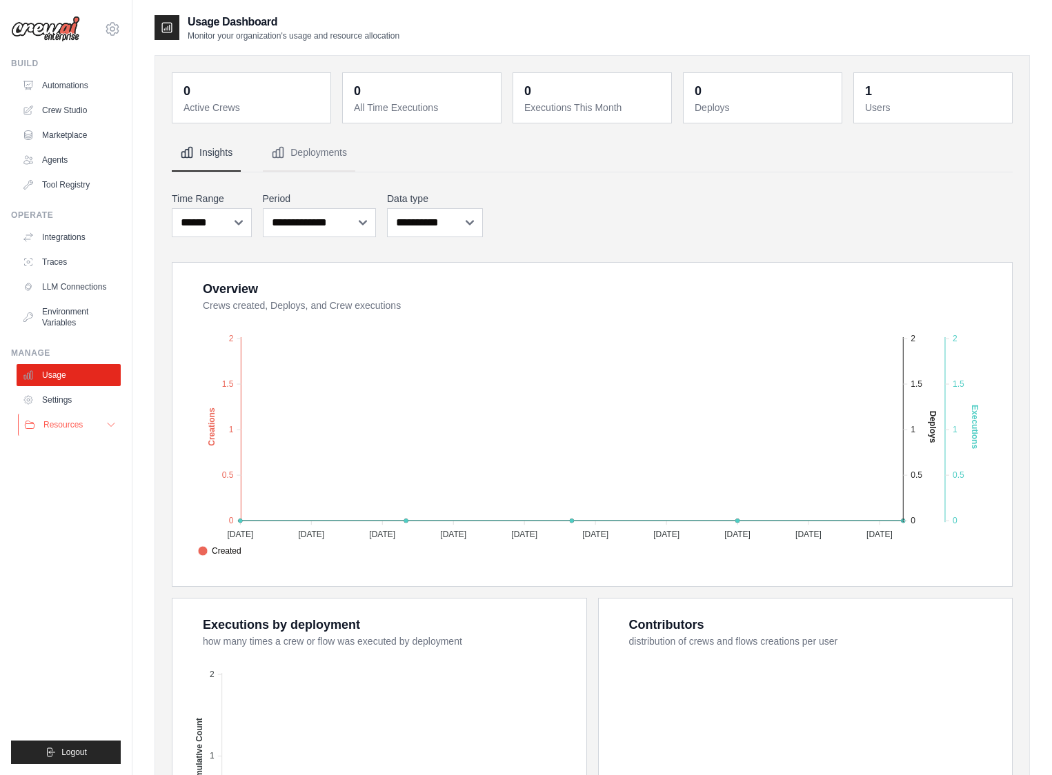
click at [68, 424] on span "Resources" at bounding box center [62, 424] width 39 height 11
click at [63, 397] on link "Settings" at bounding box center [70, 400] width 104 height 22
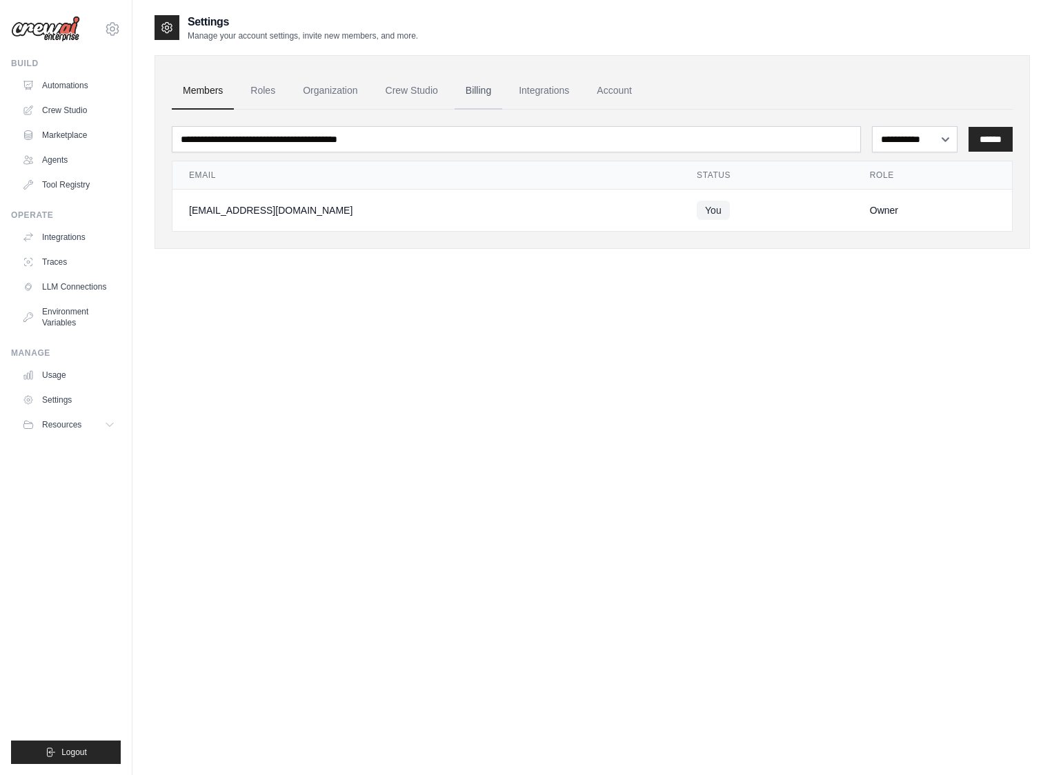
click at [493, 81] on link "Billing" at bounding box center [479, 90] width 48 height 37
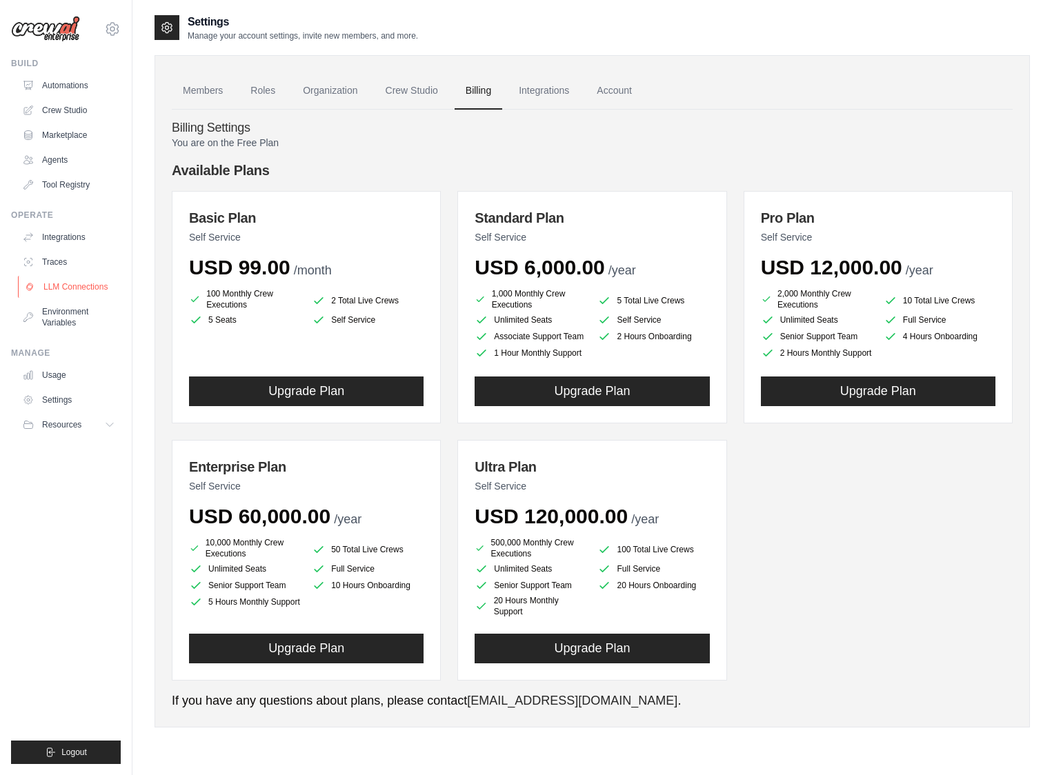
click at [65, 292] on link "LLM Connections" at bounding box center [70, 287] width 104 height 22
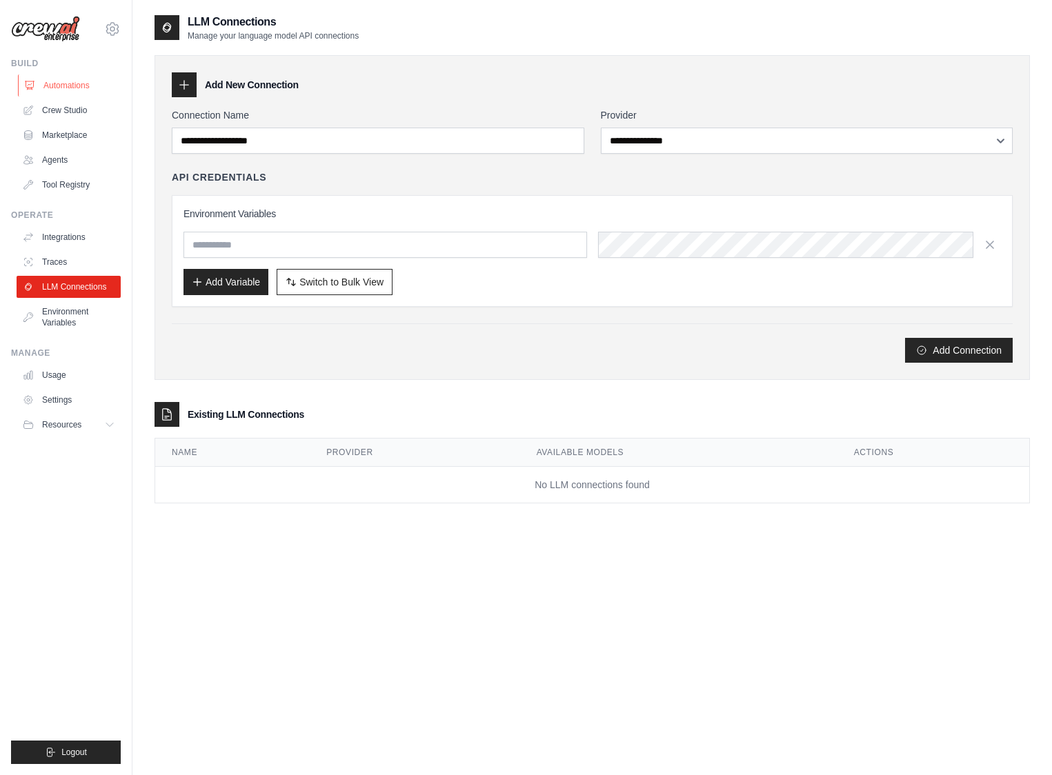
click at [57, 80] on link "Automations" at bounding box center [70, 85] width 104 height 22
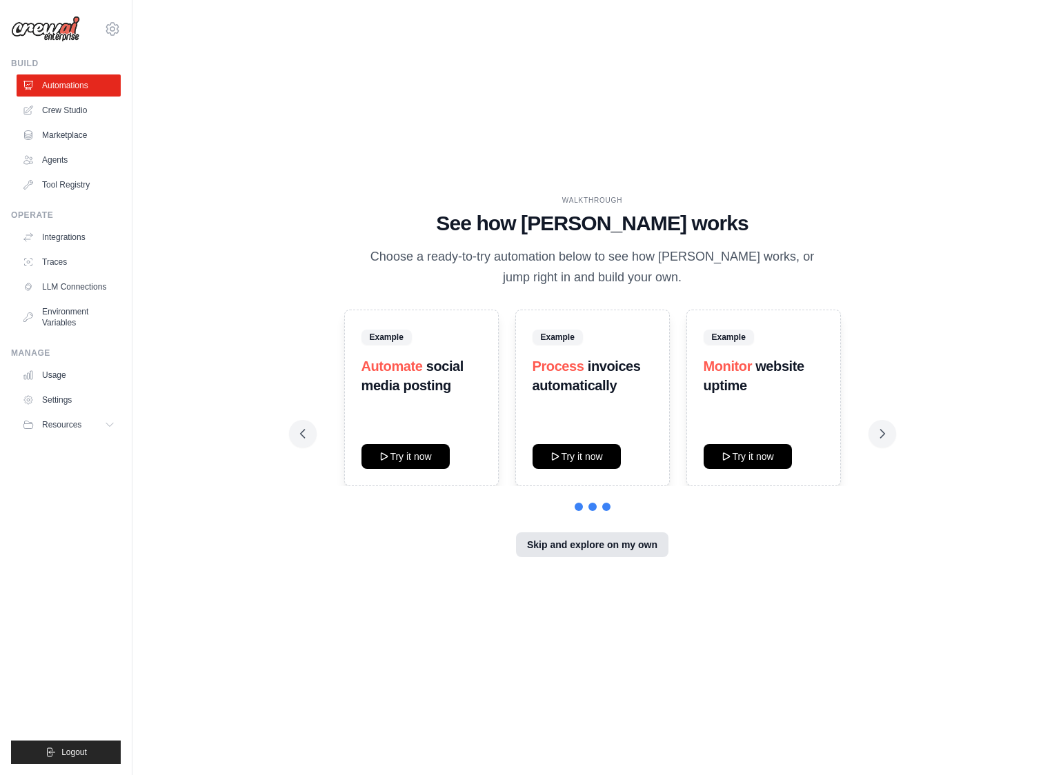
click at [583, 539] on button "Skip and explore on my own" at bounding box center [592, 545] width 152 height 25
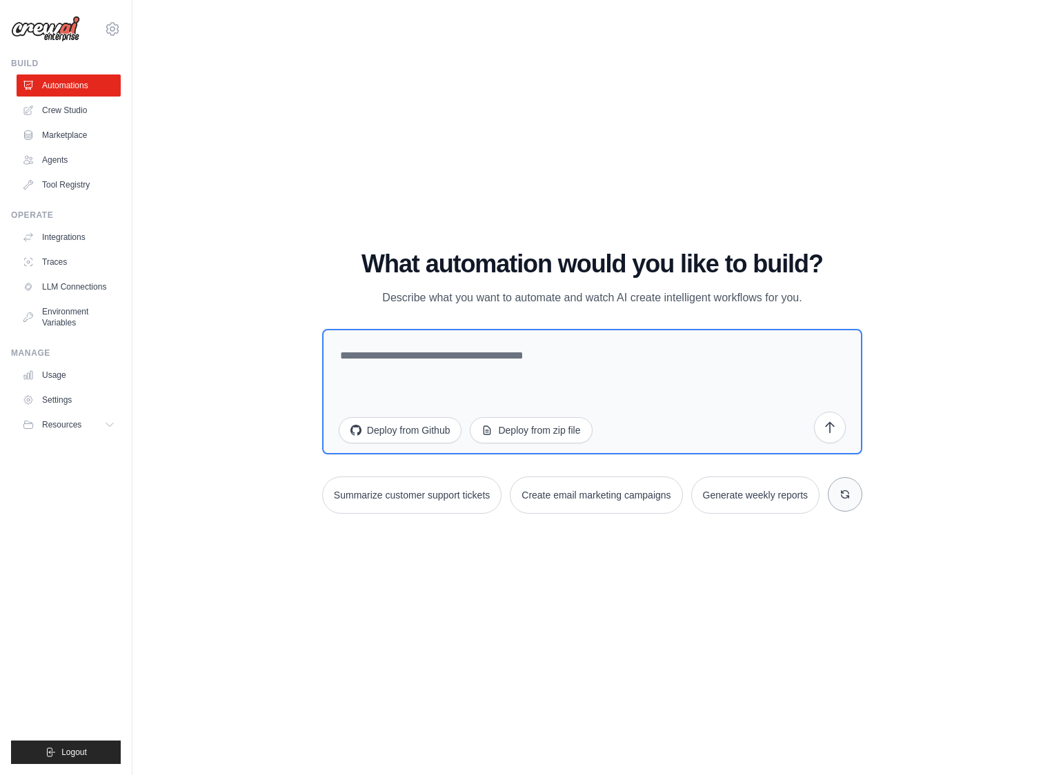
click at [854, 504] on button at bounding box center [845, 494] width 34 height 34
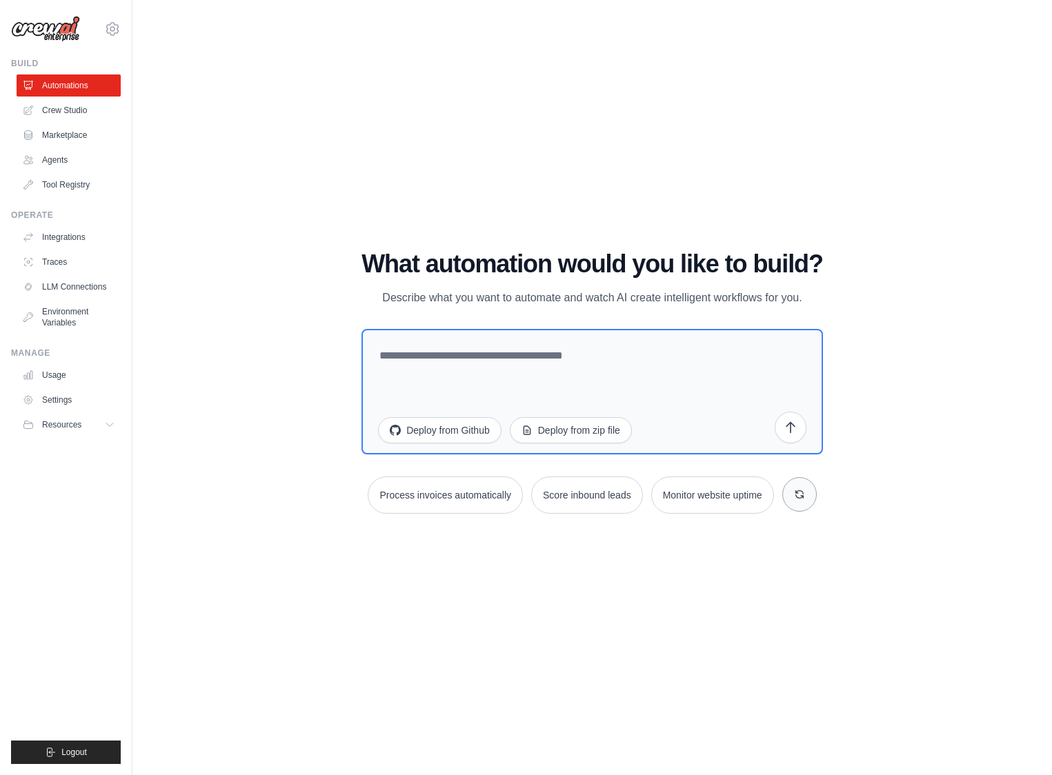
click at [817, 498] on button at bounding box center [799, 494] width 34 height 34
click at [820, 499] on icon at bounding box center [814, 494] width 11 height 11
click at [73, 292] on link "LLM Connections" at bounding box center [70, 287] width 104 height 22
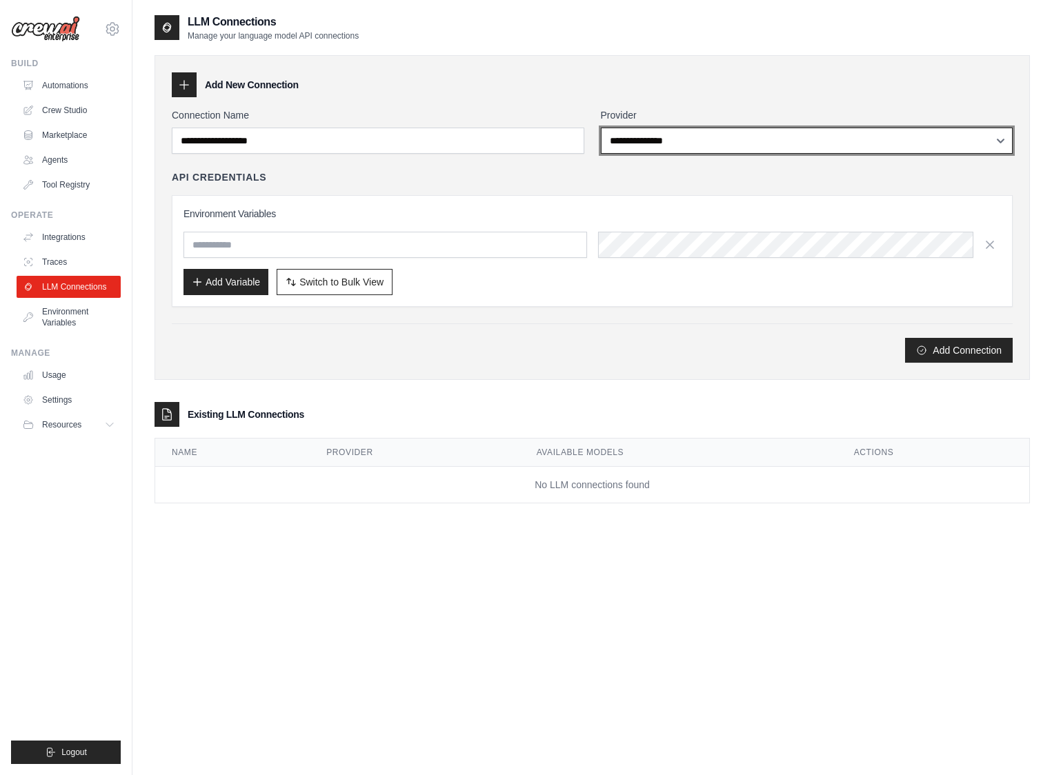
click at [679, 143] on select "**********" at bounding box center [807, 141] width 412 height 26
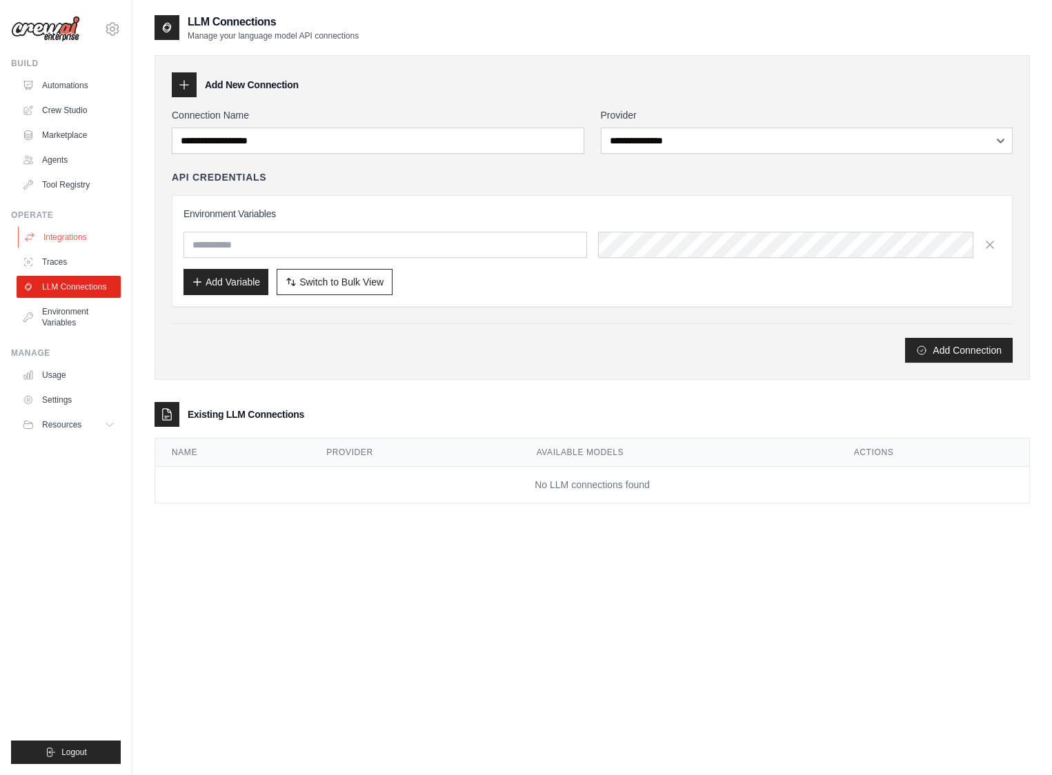
click at [70, 243] on link "Integrations" at bounding box center [70, 237] width 104 height 22
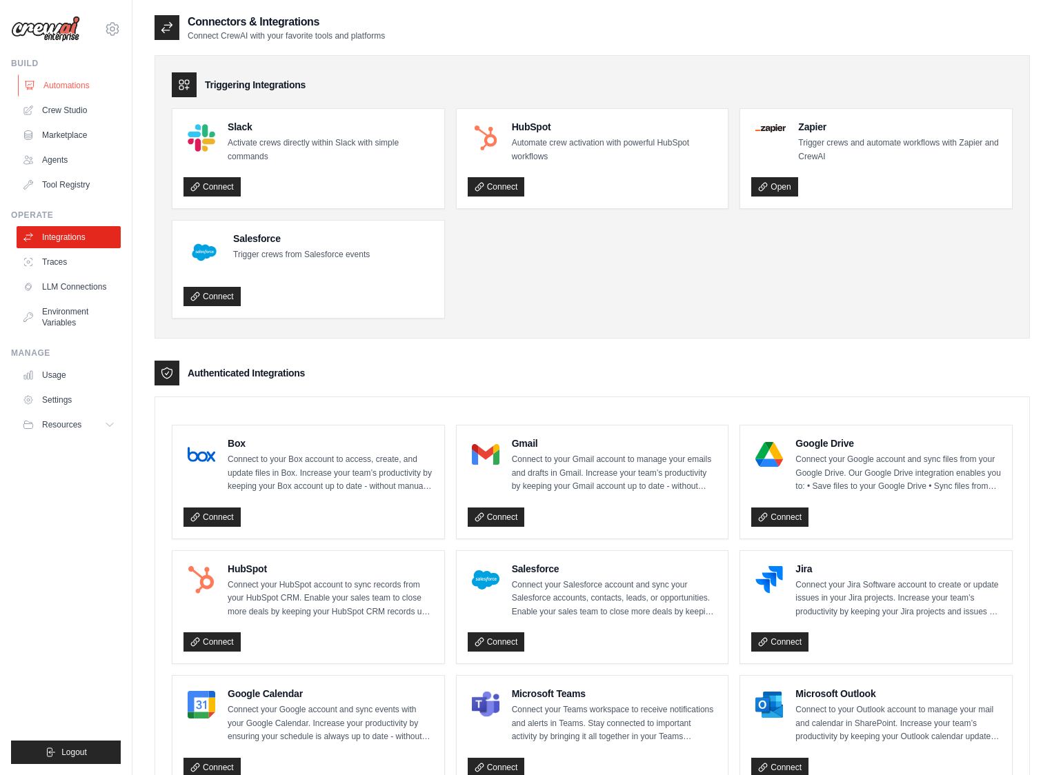
click at [46, 92] on link "Automations" at bounding box center [70, 85] width 104 height 22
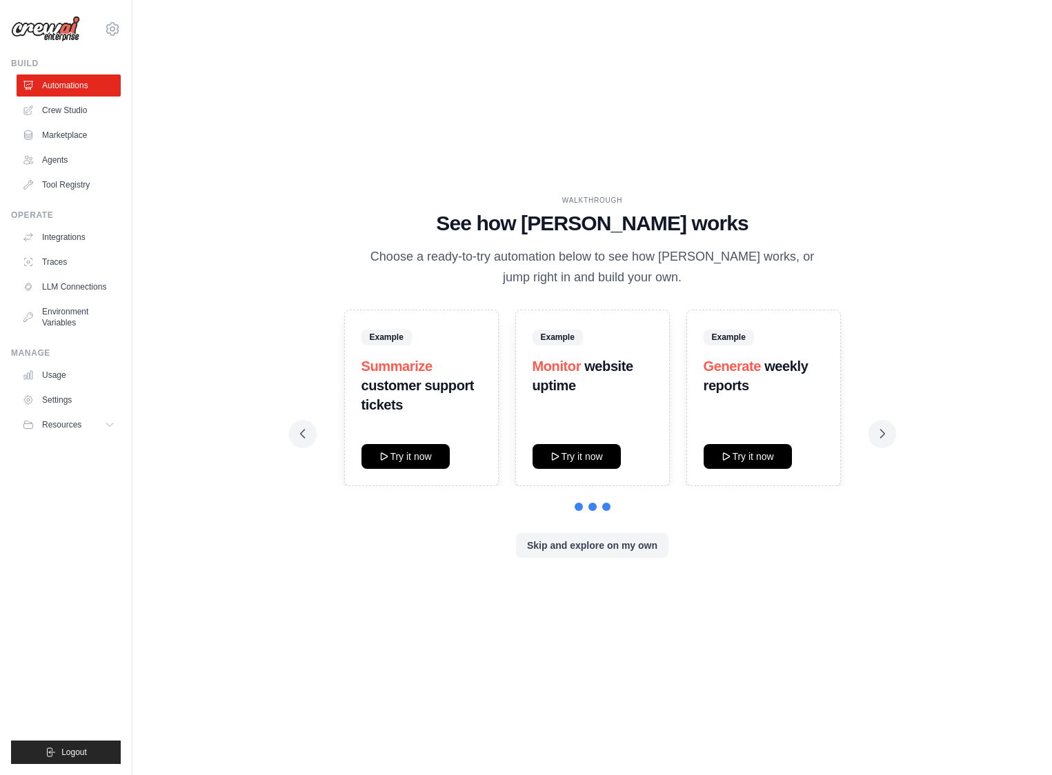
click at [580, 561] on div "WALKTHROUGH See how CrewAI works Choose a ready-to-try automation below to see …" at bounding box center [593, 387] width 618 height 385
click at [580, 552] on button "Skip and explore on my own" at bounding box center [592, 545] width 152 height 25
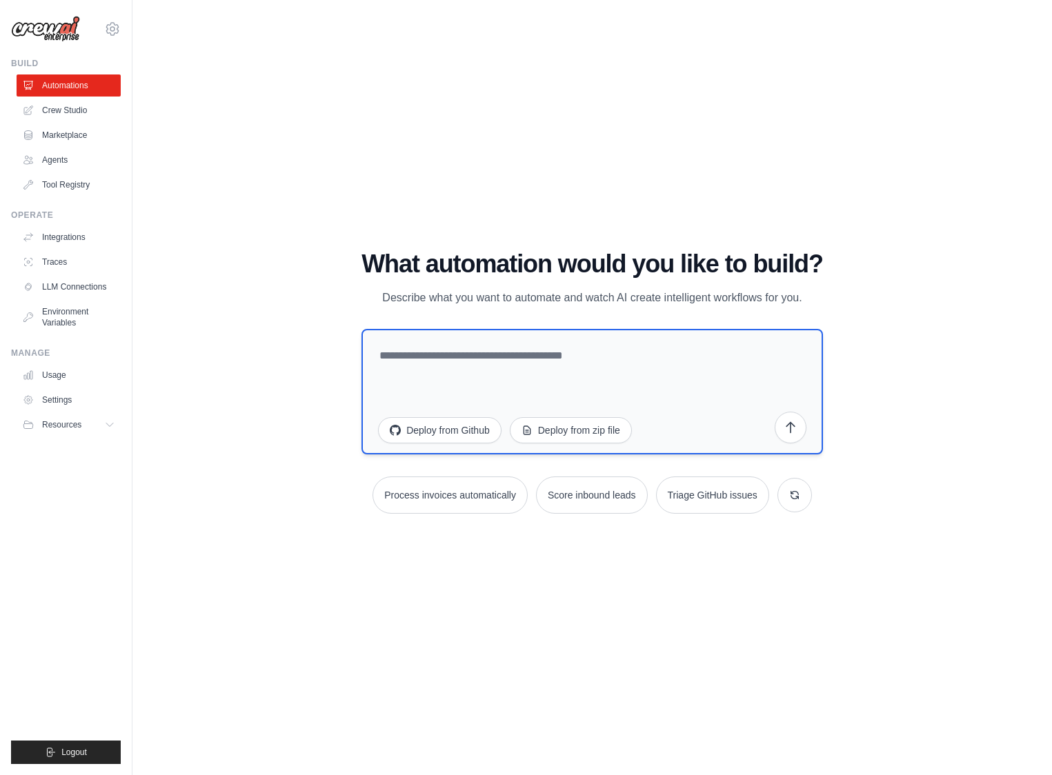
click at [430, 359] on textarea at bounding box center [591, 392] width 461 height 126
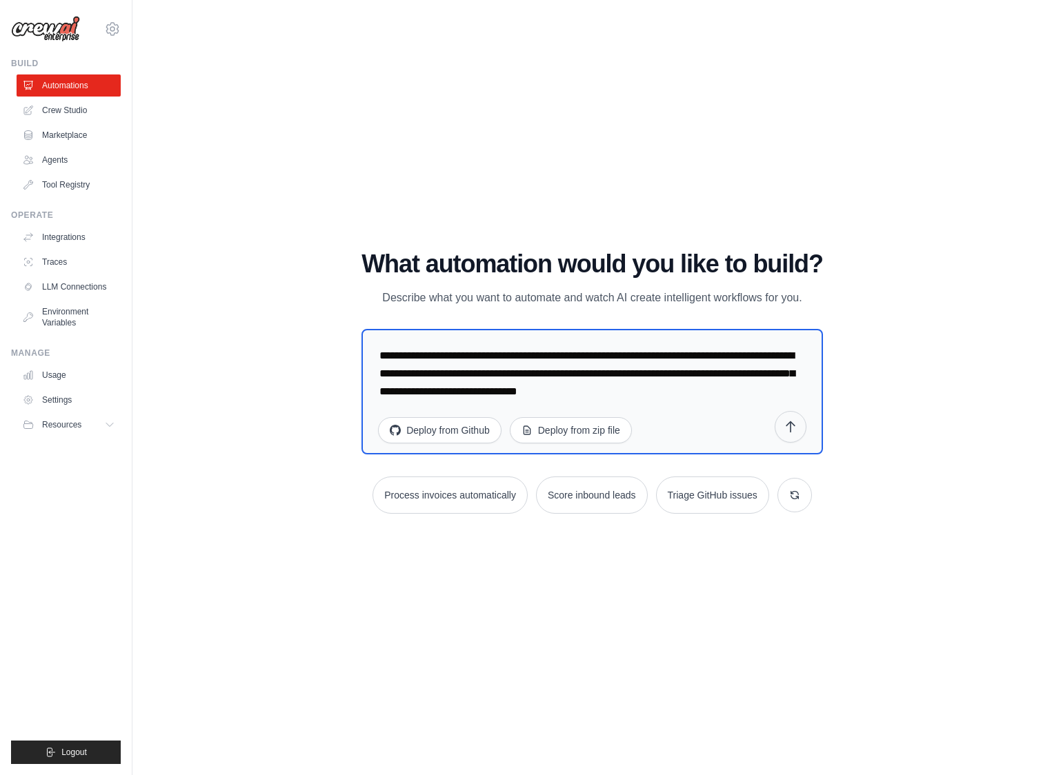
type textarea "**********"
click at [788, 431] on icon "submit" at bounding box center [791, 427] width 14 height 14
click at [57, 108] on link "Crew Studio" at bounding box center [70, 110] width 104 height 22
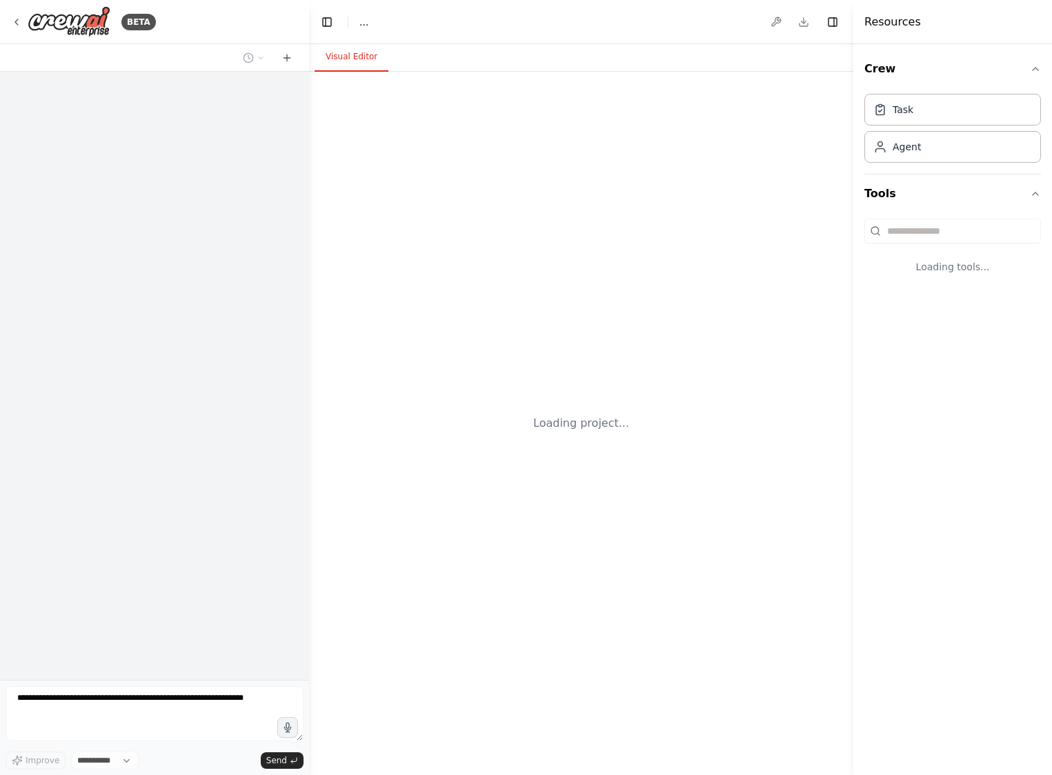
select select "****"
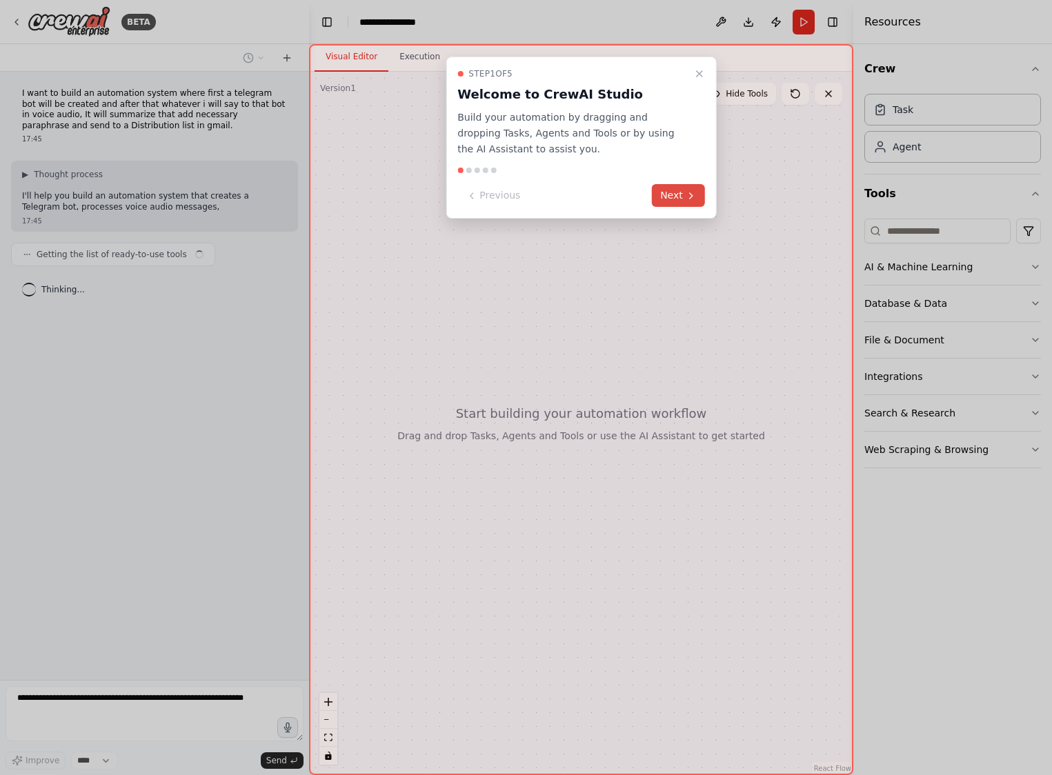
click at [686, 197] on icon at bounding box center [691, 195] width 11 height 11
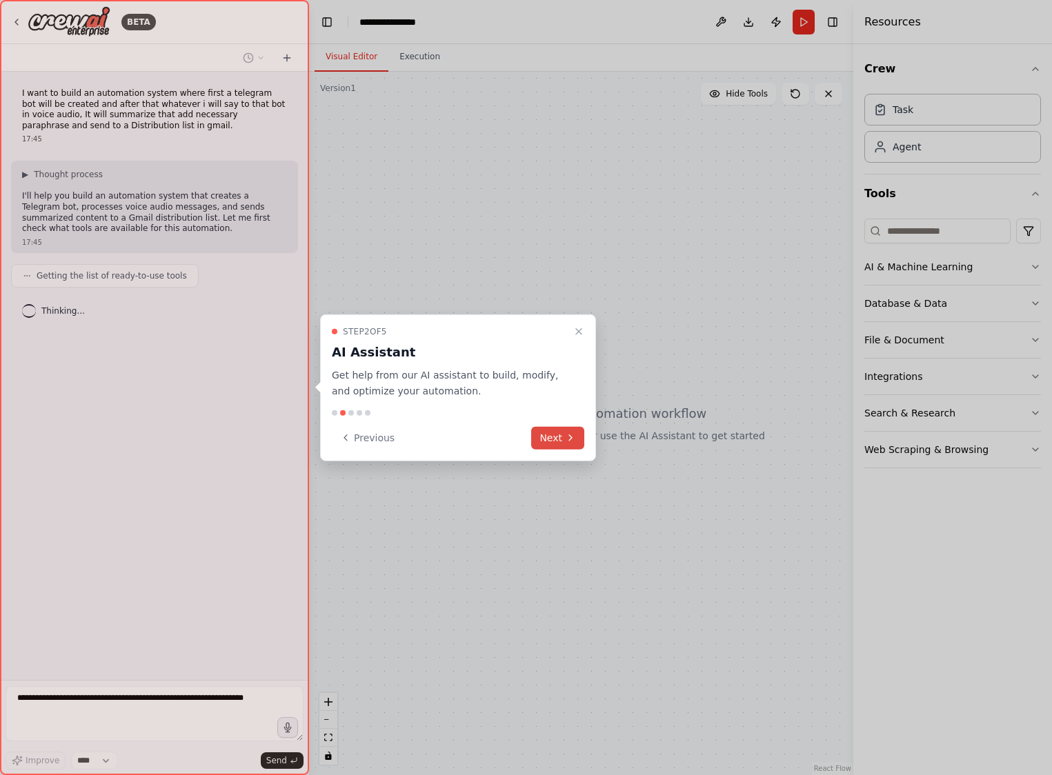
click at [577, 433] on button "Next" at bounding box center [557, 437] width 53 height 23
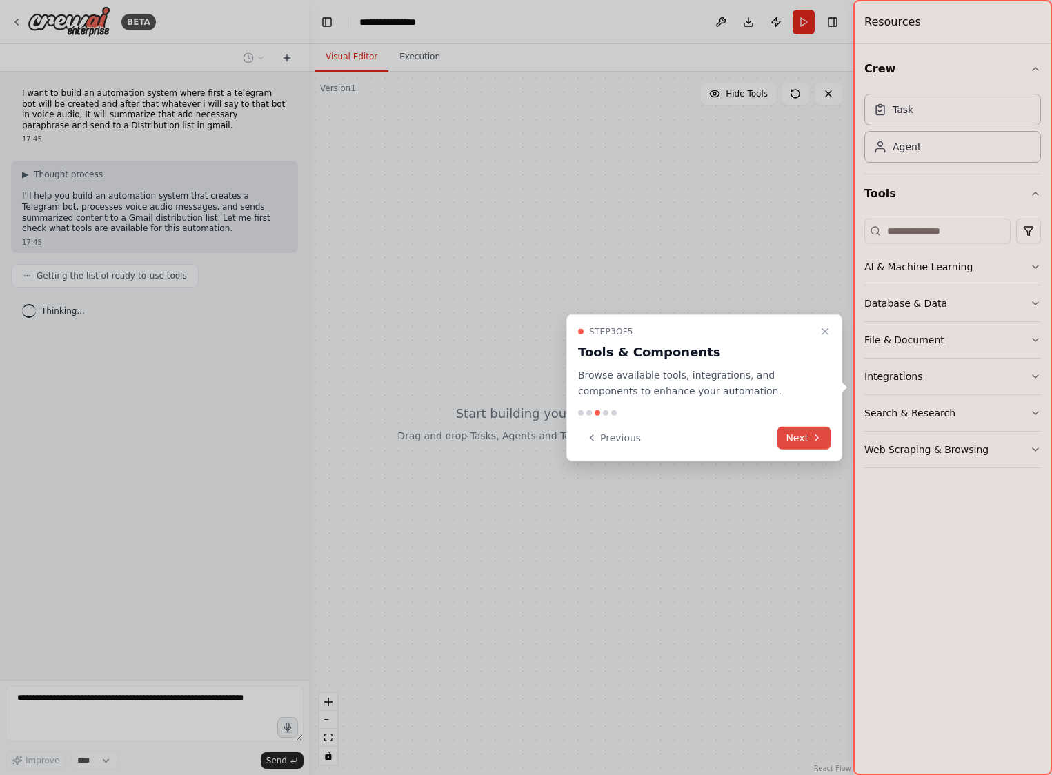
click at [820, 436] on icon at bounding box center [816, 438] width 11 height 11
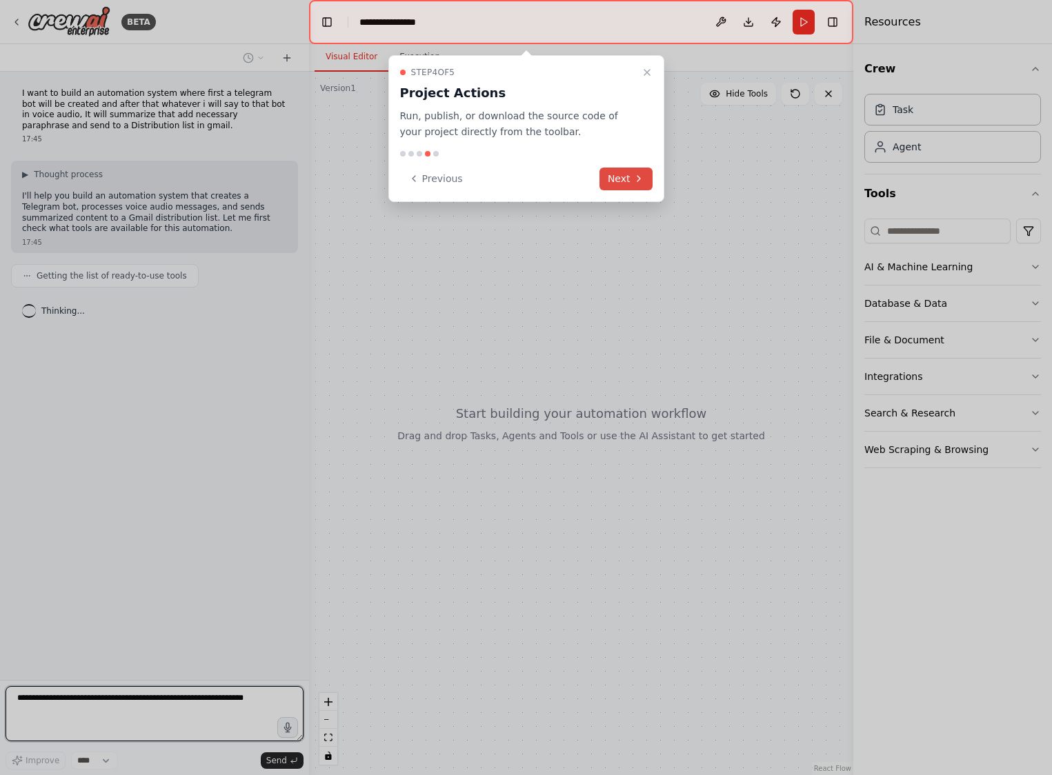
click at [637, 188] on button "Next" at bounding box center [625, 179] width 53 height 23
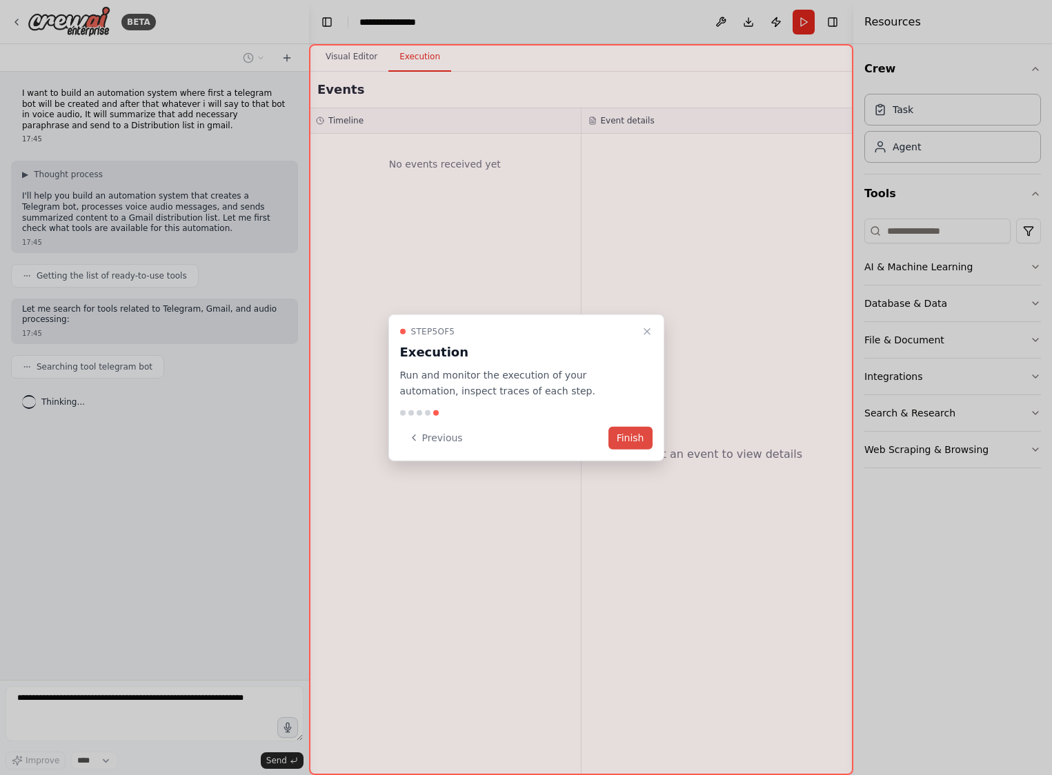
click at [639, 445] on button "Finish" at bounding box center [630, 437] width 44 height 23
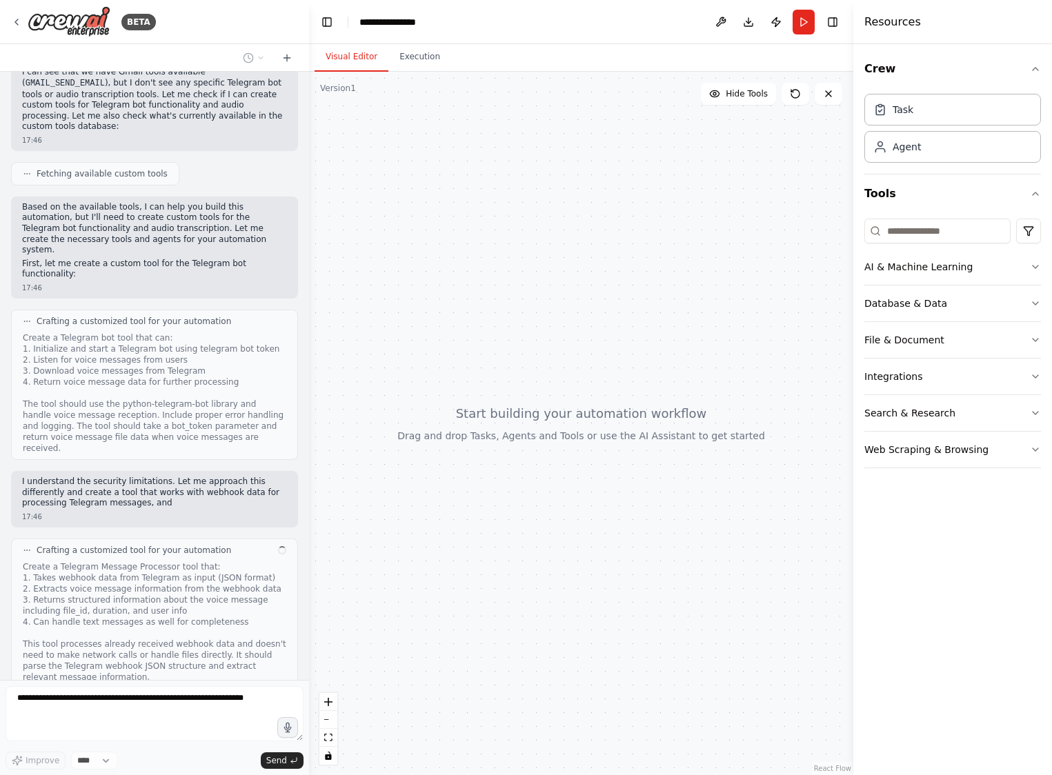
scroll to position [706, 0]
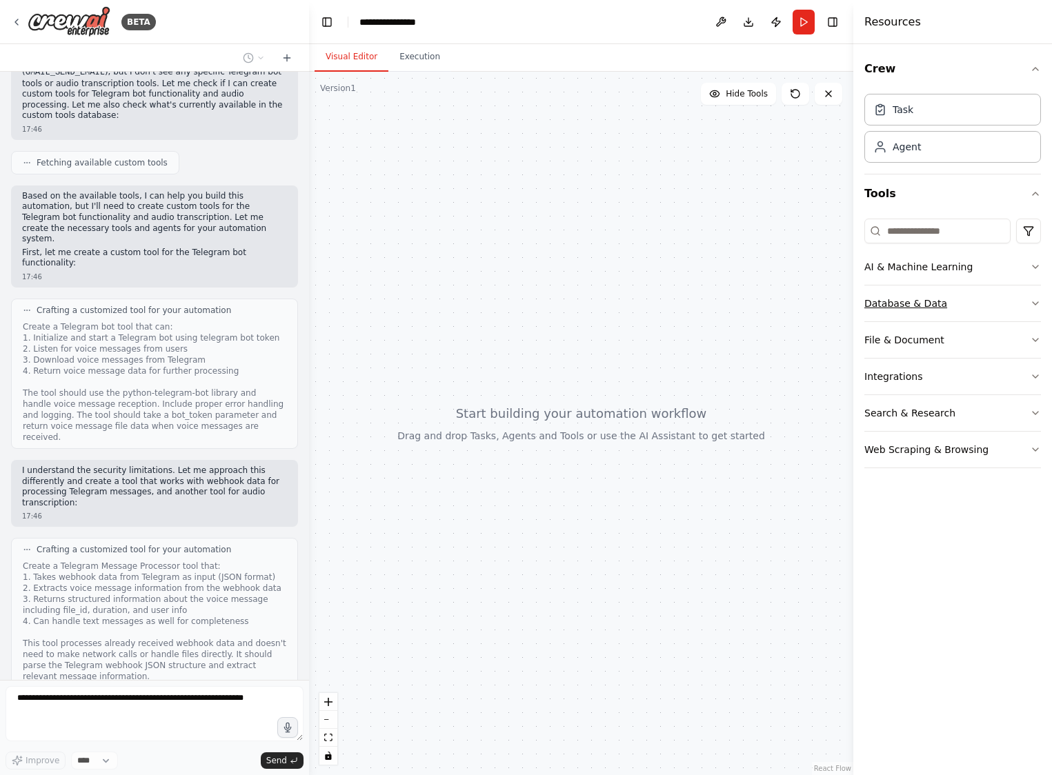
click at [938, 304] on button "Database & Data" at bounding box center [952, 304] width 177 height 36
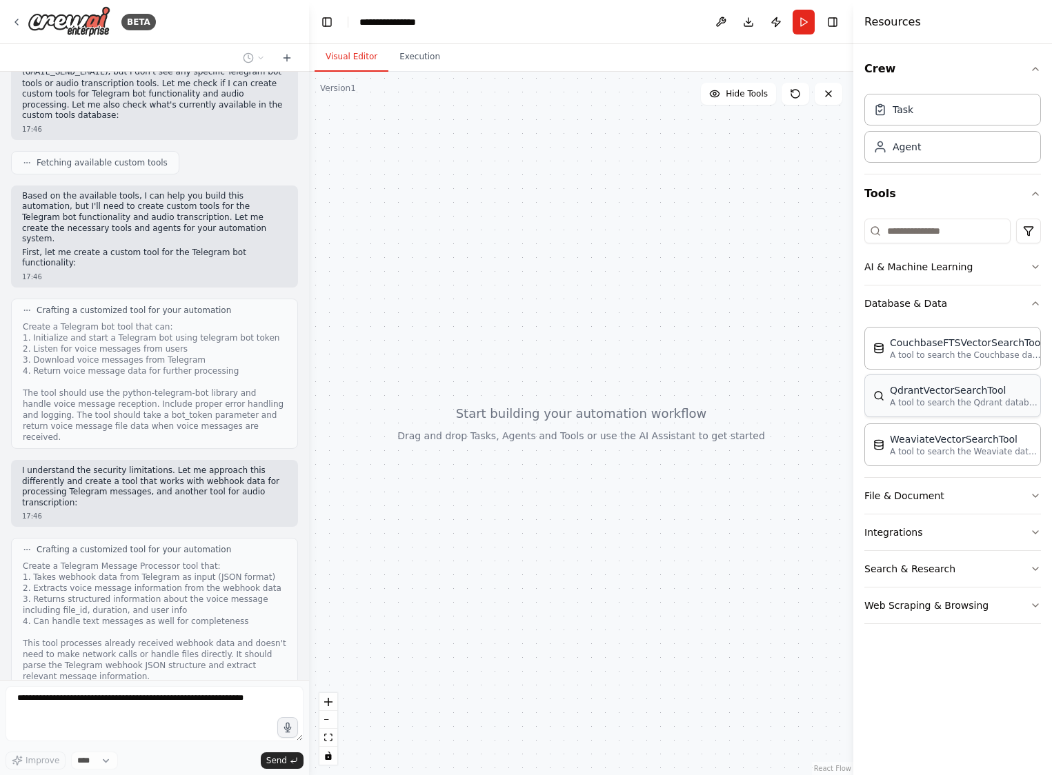
scroll to position [795, 0]
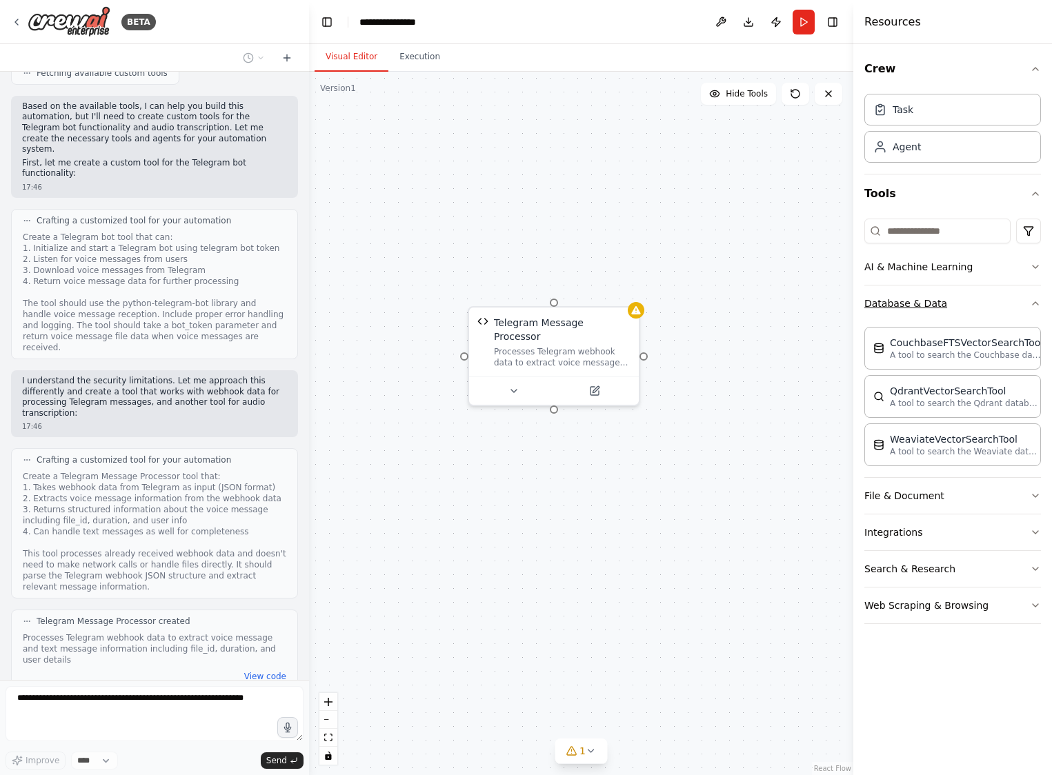
click at [904, 314] on button "Database & Data" at bounding box center [952, 304] width 177 height 36
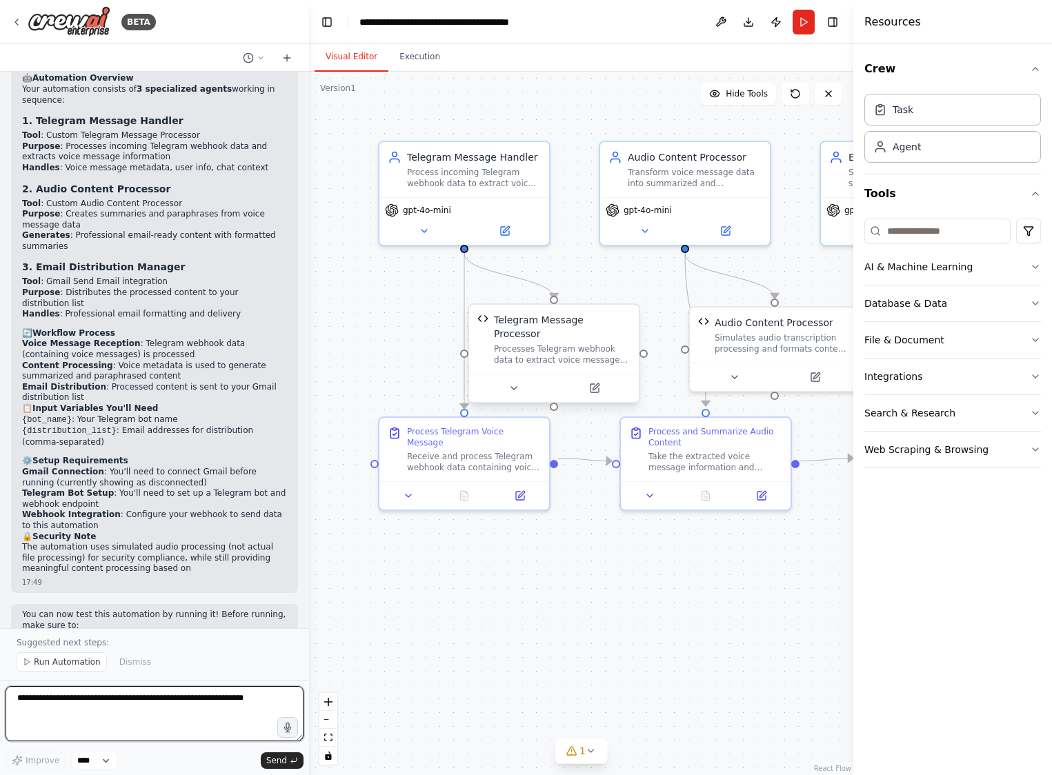
scroll to position [2330, 0]
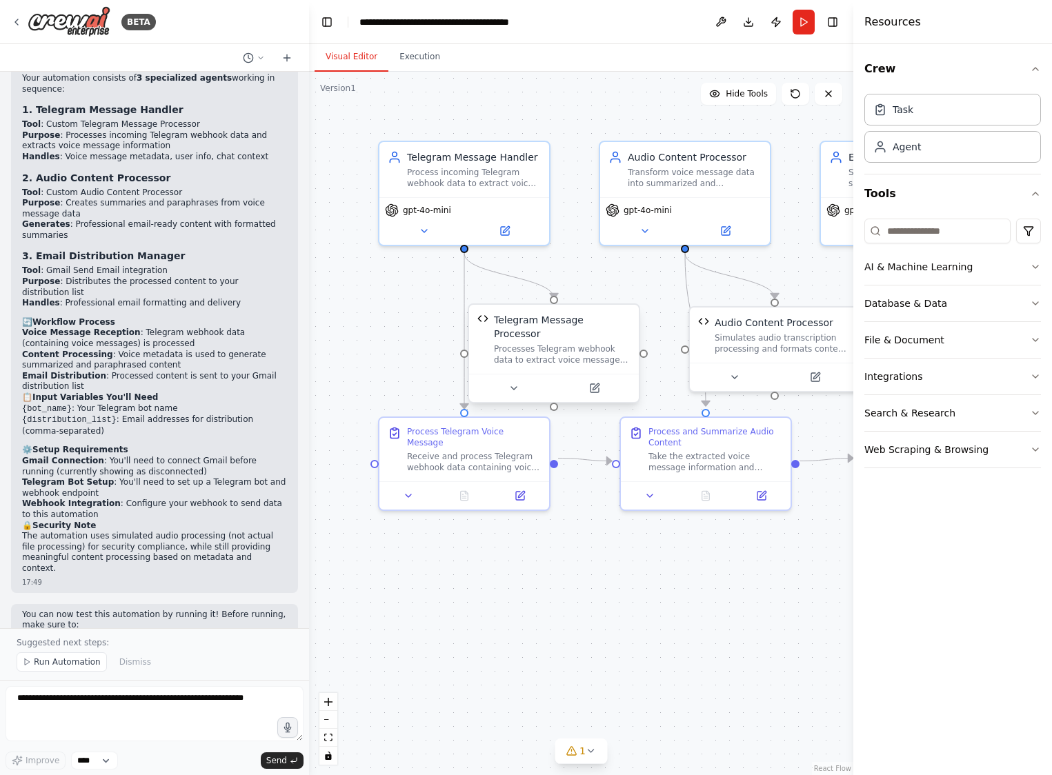
drag, startPoint x: 22, startPoint y: 538, endPoint x: 262, endPoint y: 566, distance: 241.7
click at [262, 634] on ol "Connect Gmail in your integrations Set up your Telegram bot and webhook endpoin…" at bounding box center [154, 650] width 265 height 32
copy ol "Connect Gmail in your integrations Set up your Telegram bot and webhook endpoin…"
click at [199, 706] on textarea at bounding box center [155, 713] width 298 height 55
paste textarea "**********"
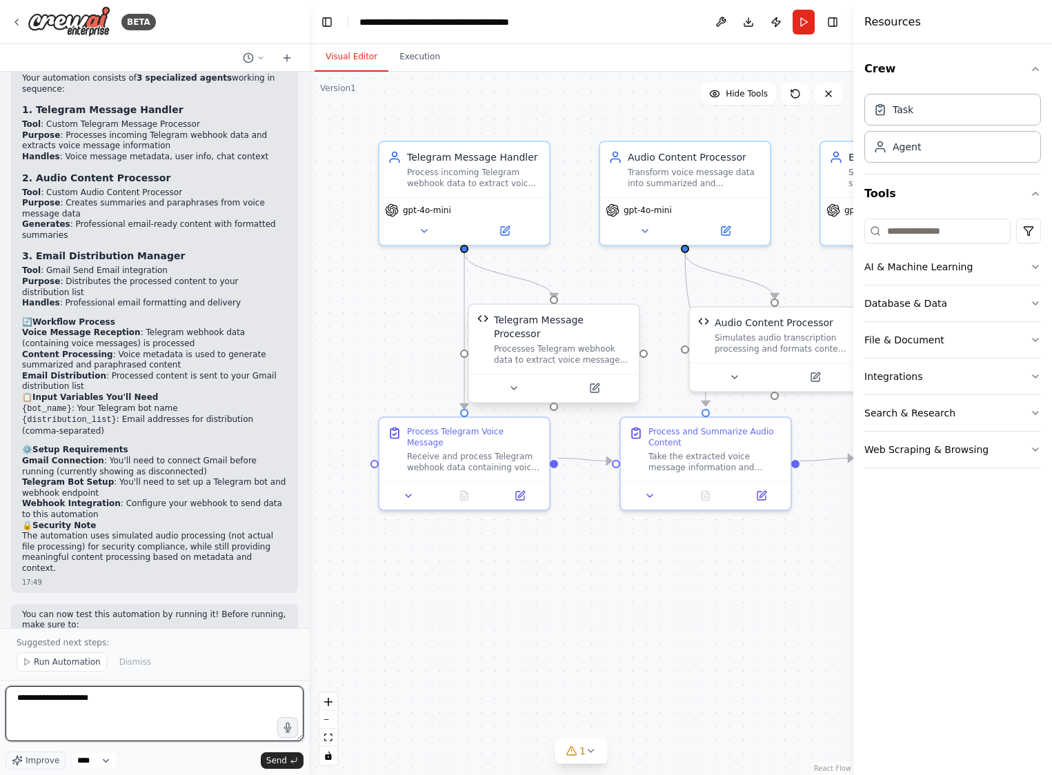
type textarea "**********"
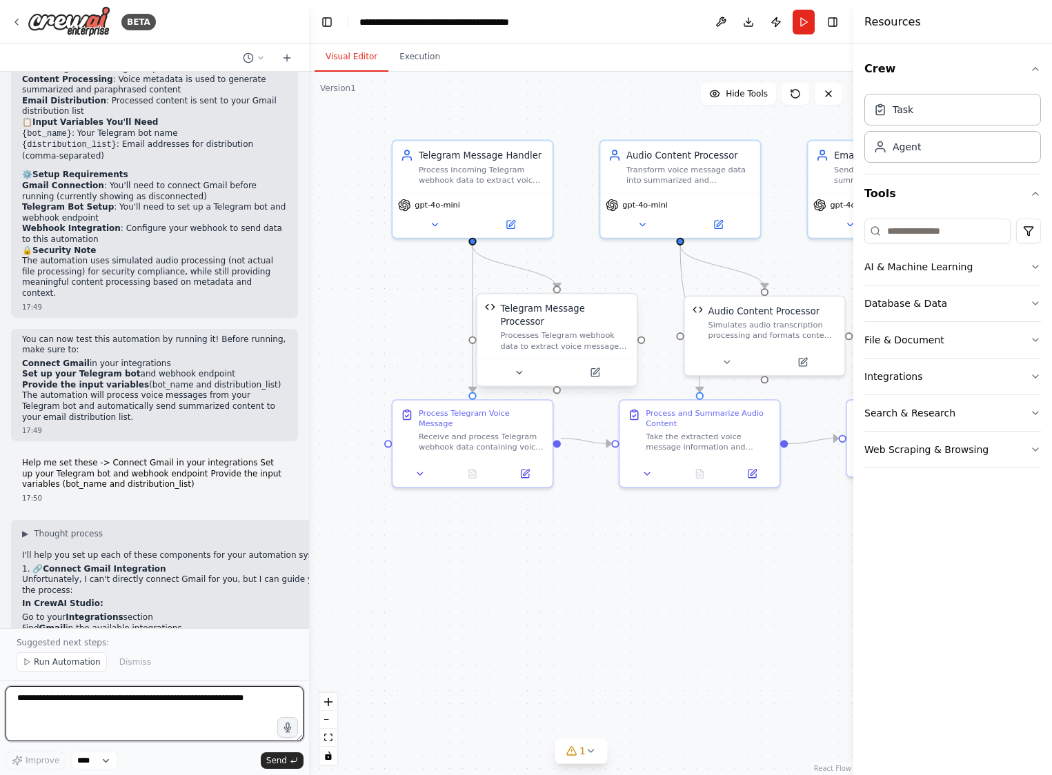
scroll to position [2607, 0]
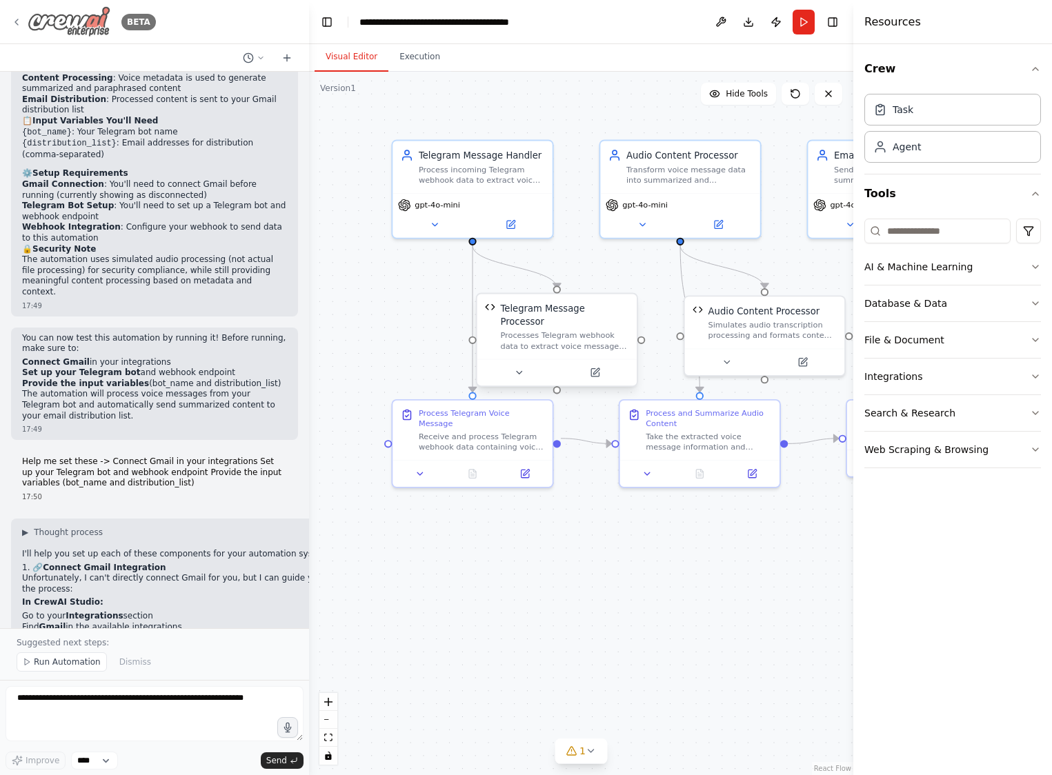
click at [19, 26] on icon at bounding box center [16, 22] width 11 height 11
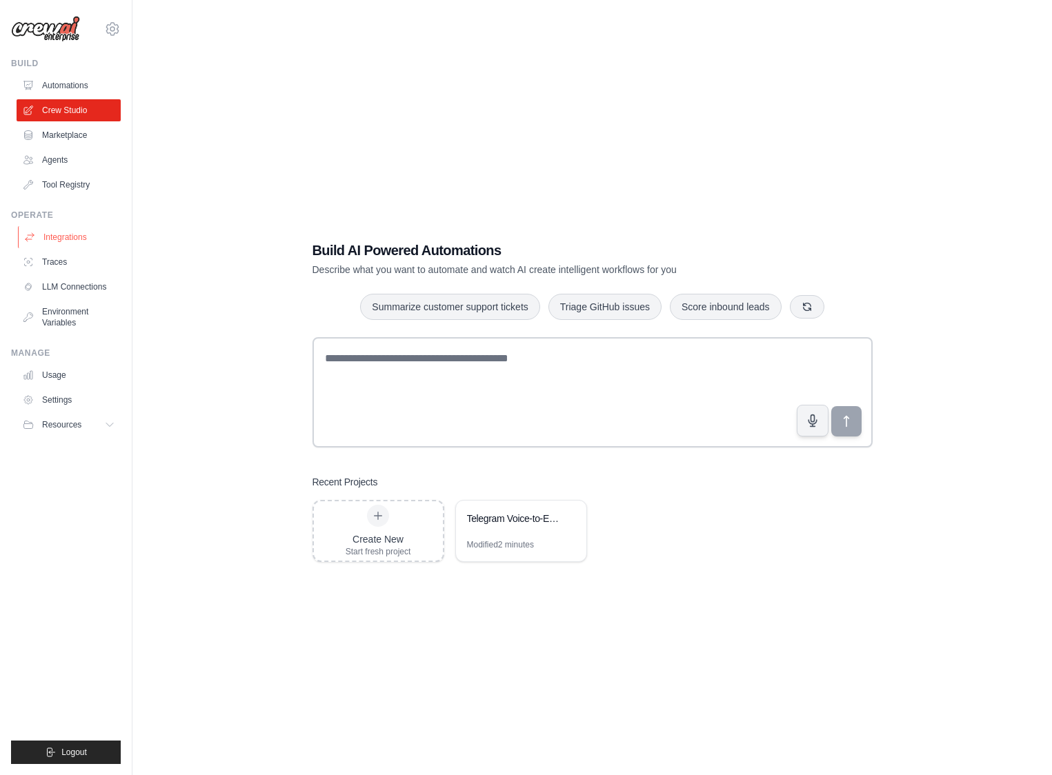
click at [51, 239] on link "Integrations" at bounding box center [70, 237] width 104 height 22
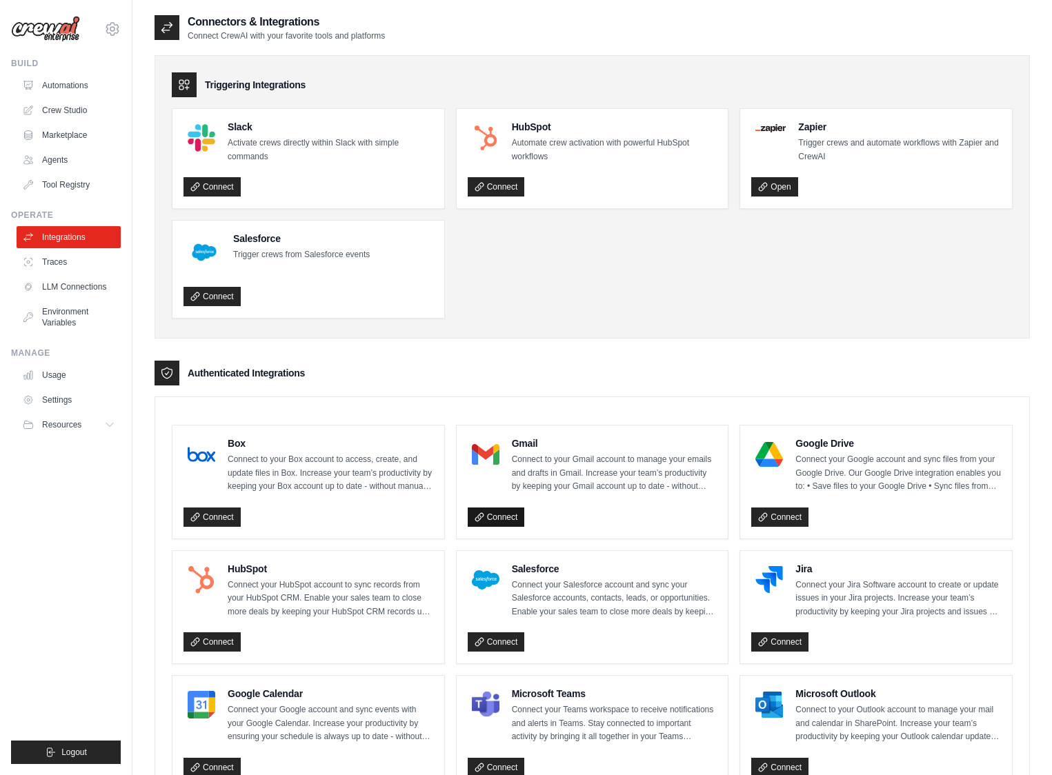
click at [496, 521] on link "Connect" at bounding box center [496, 517] width 57 height 19
click at [53, 143] on link "Marketplace" at bounding box center [70, 135] width 104 height 22
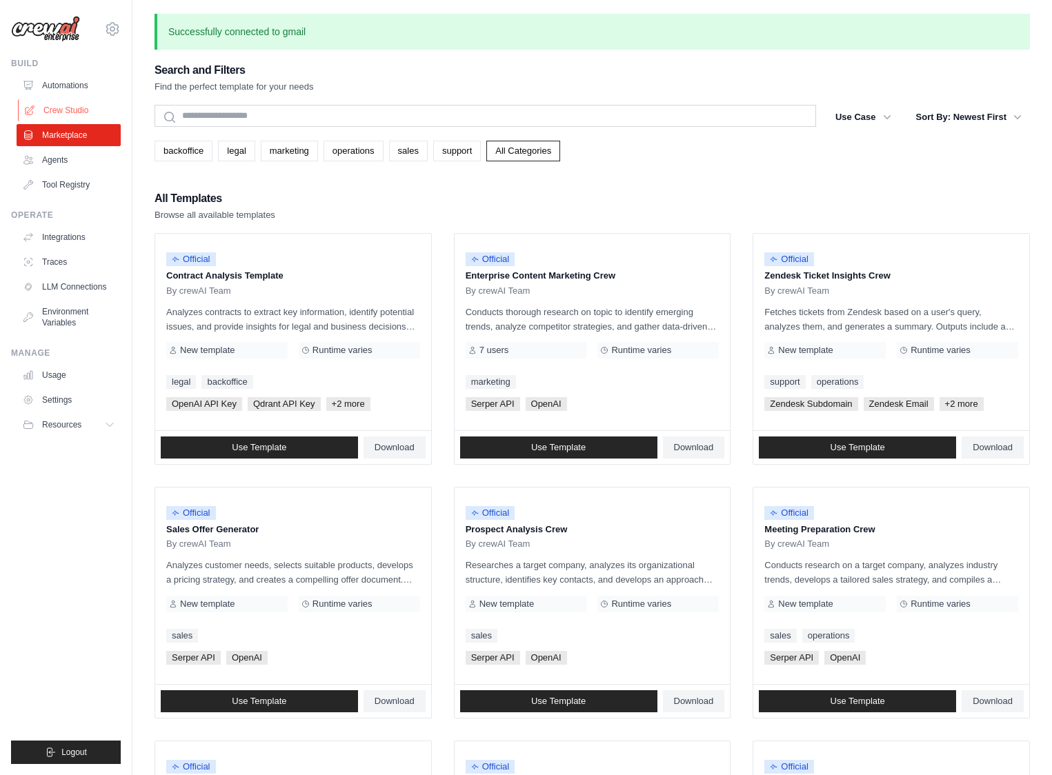
click at [92, 114] on link "Crew Studio" at bounding box center [70, 110] width 104 height 22
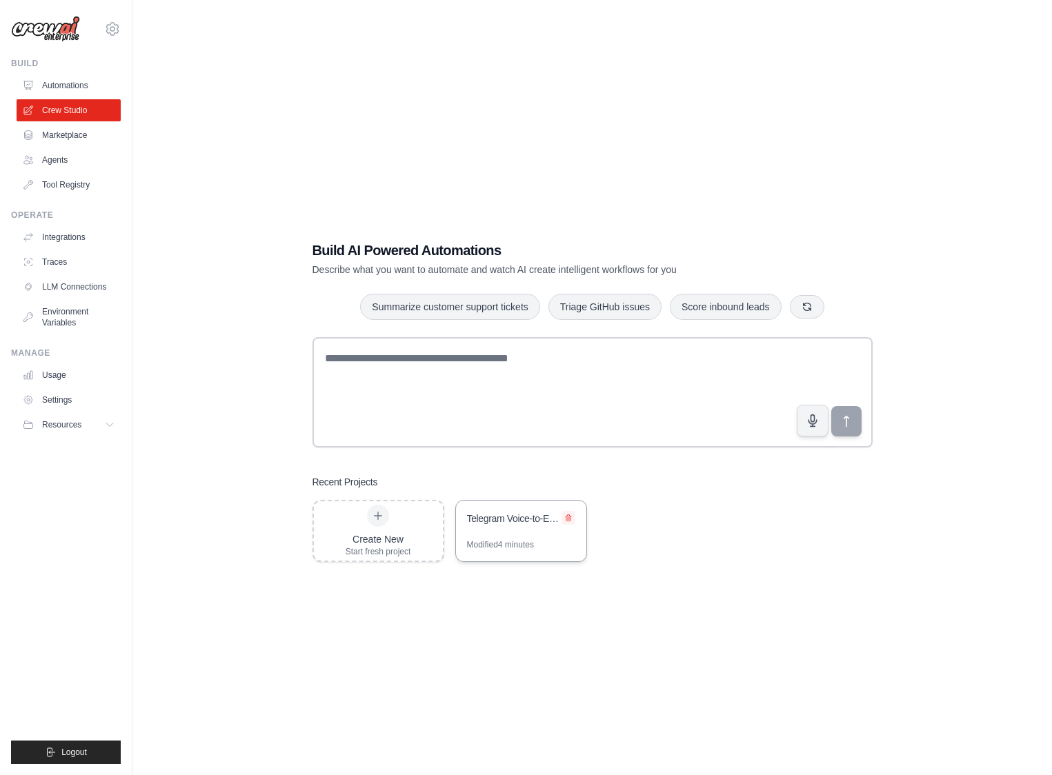
click at [570, 522] on button at bounding box center [568, 518] width 14 height 14
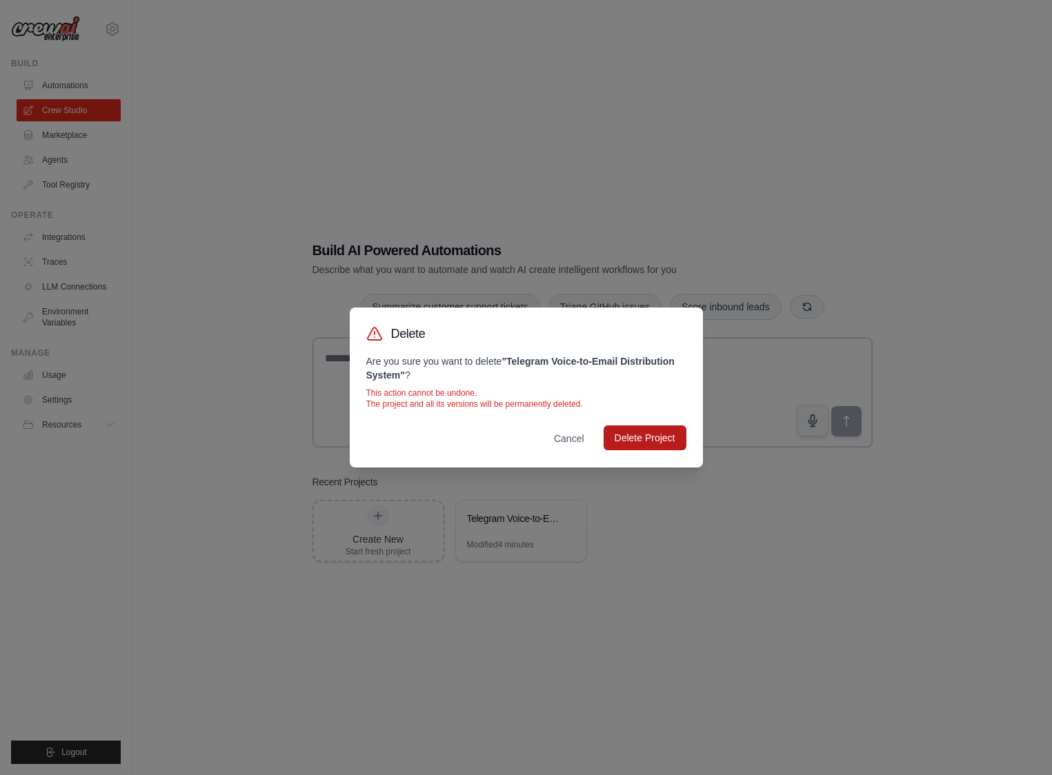
click at [644, 444] on button "Delete Project" at bounding box center [645, 438] width 83 height 25
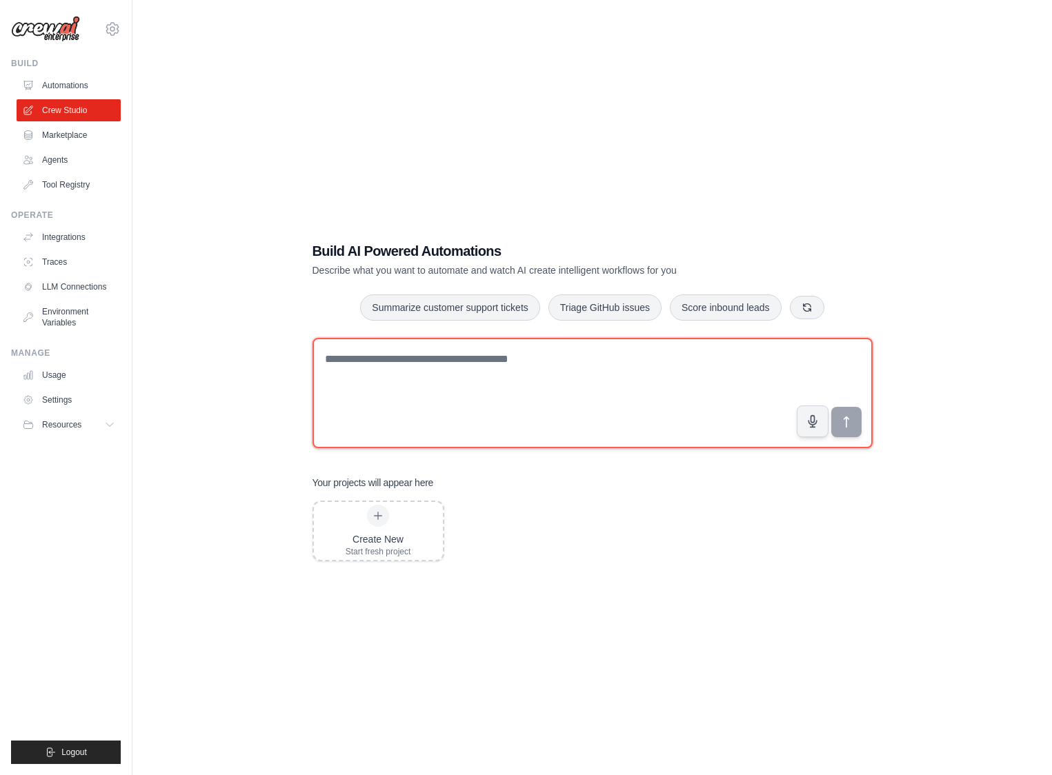
click at [357, 367] on textarea at bounding box center [592, 393] width 560 height 110
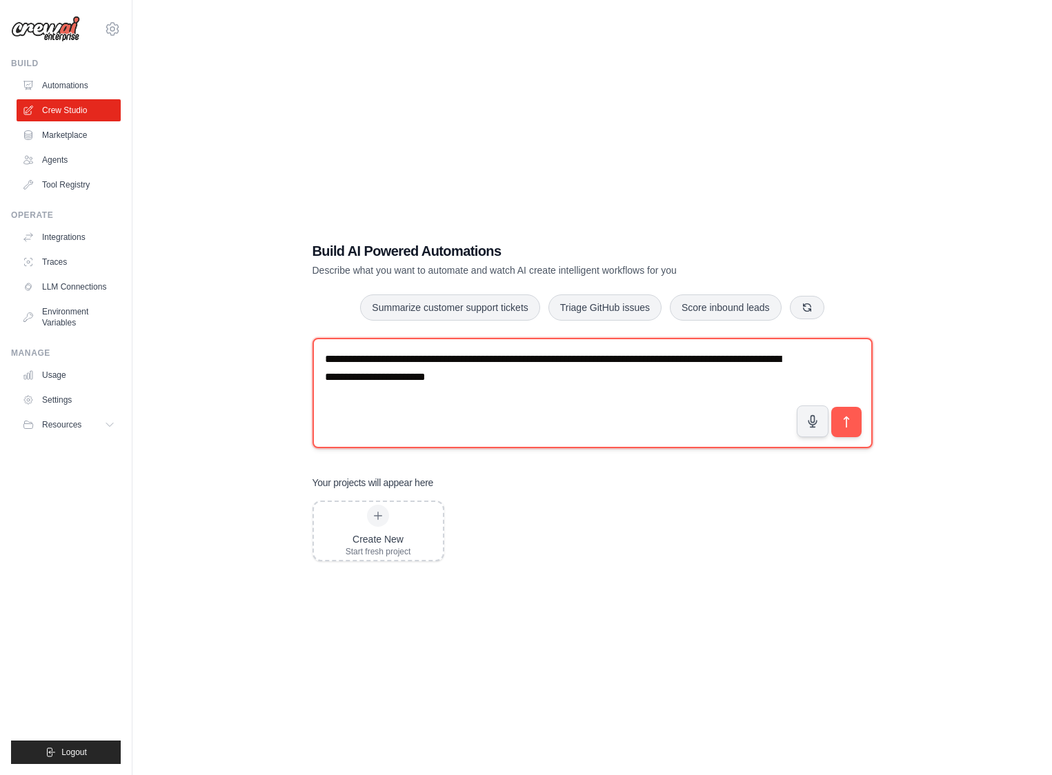
type textarea "**********"
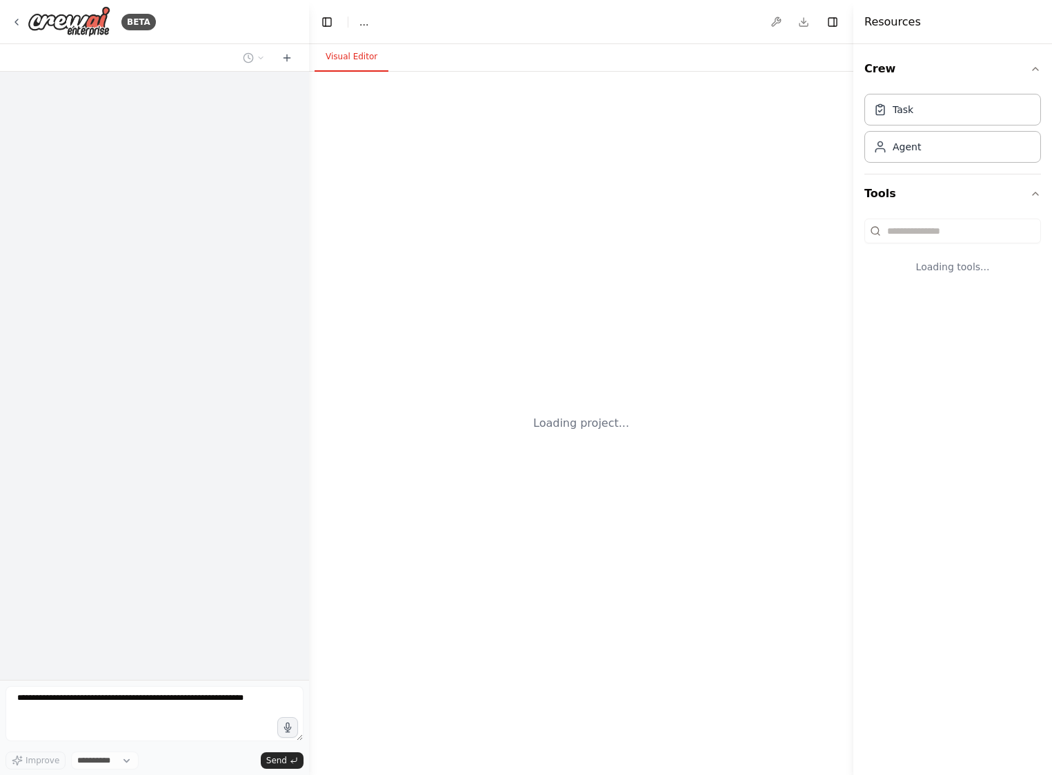
select select "****"
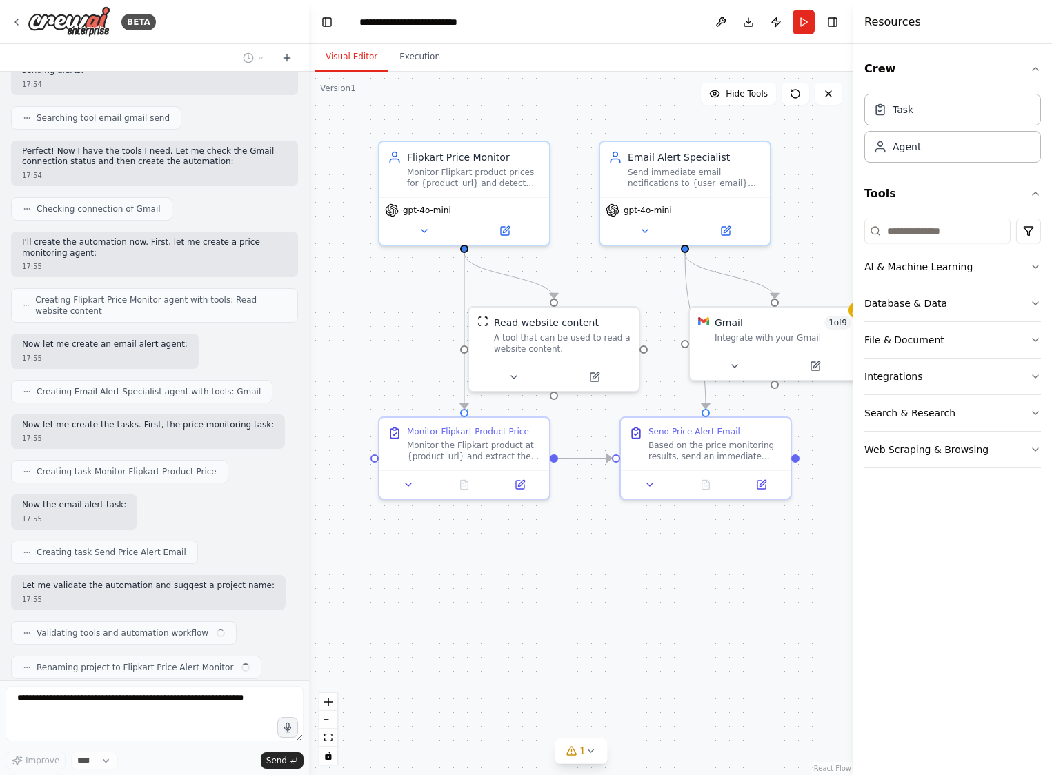
scroll to position [262, 0]
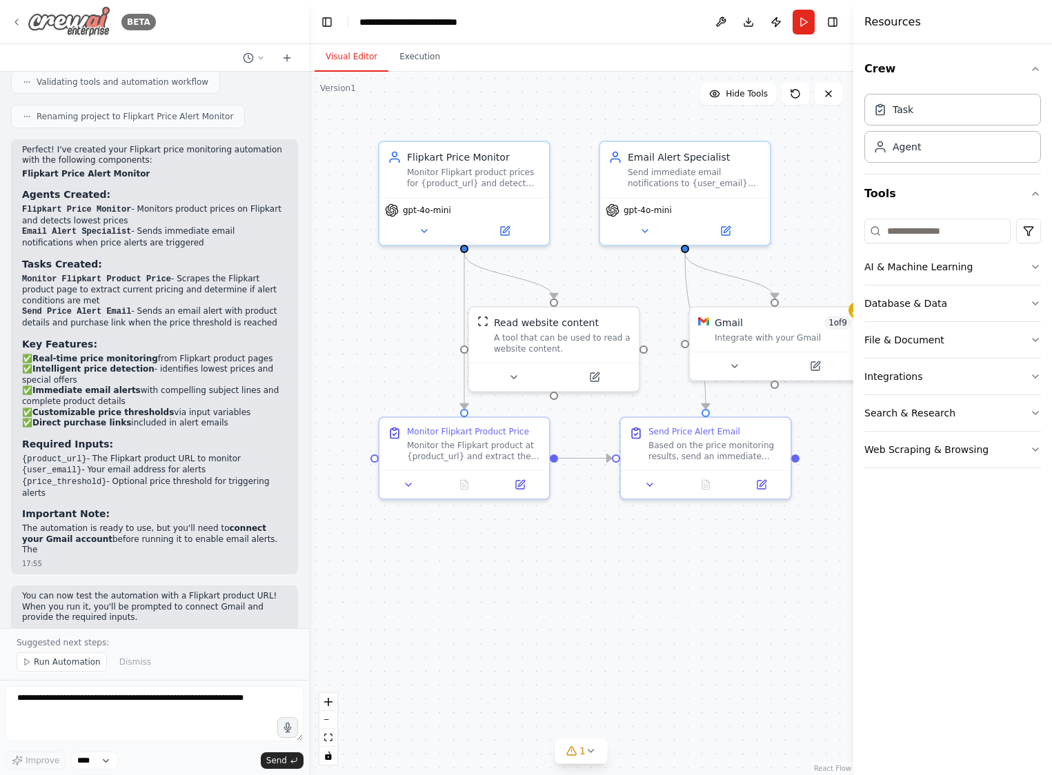
click at [71, 19] on img at bounding box center [69, 21] width 83 height 31
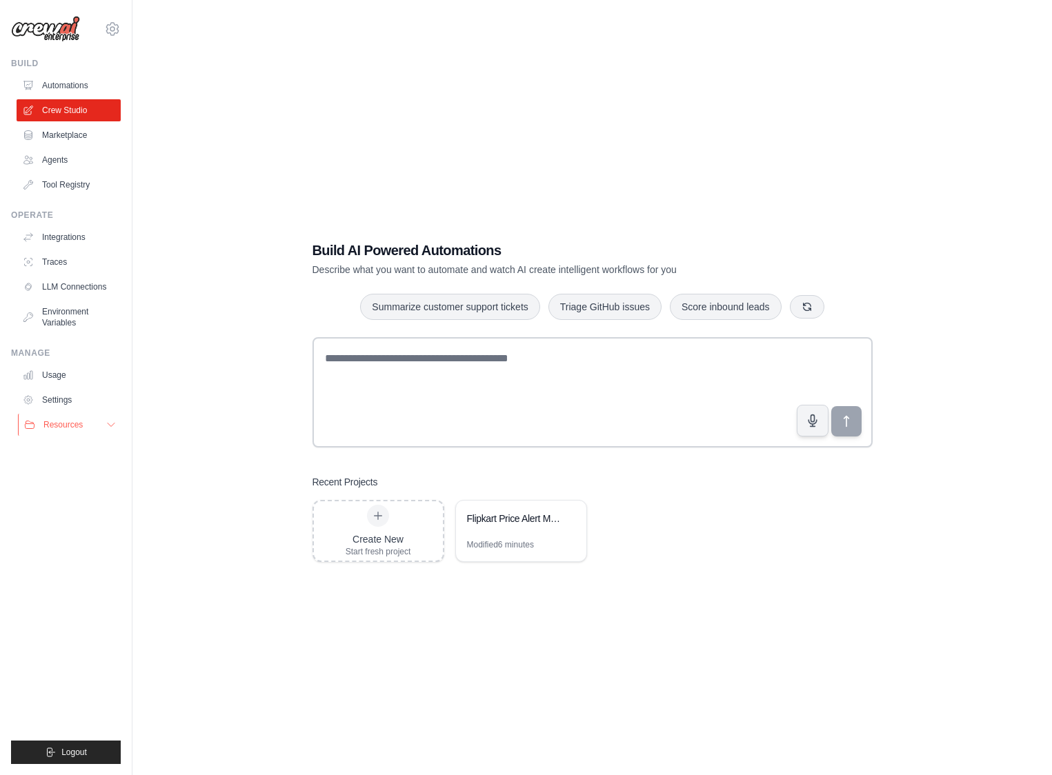
click at [55, 424] on span "Resources" at bounding box center [62, 424] width 39 height 11
click at [59, 443] on span "Documentation" at bounding box center [77, 448] width 56 height 11
click at [62, 137] on link "Marketplace" at bounding box center [70, 135] width 104 height 22
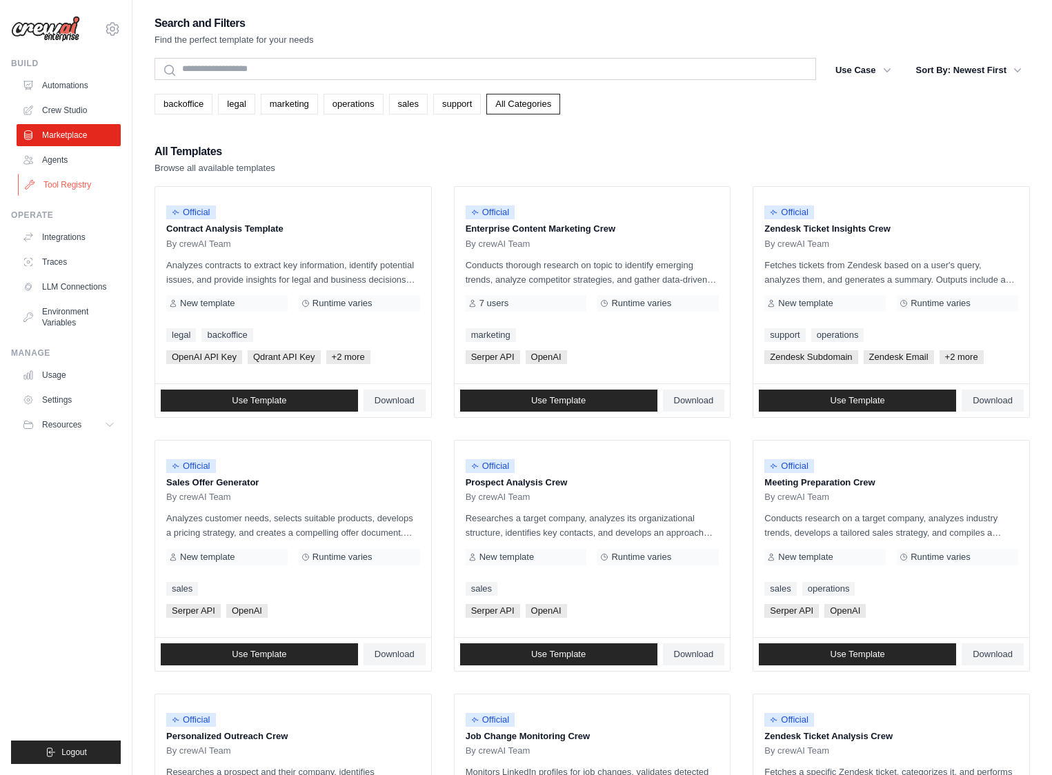
drag, startPoint x: 0, startPoint y: 0, endPoint x: 54, endPoint y: 183, distance: 191.4
click at [54, 183] on link "Tool Registry" at bounding box center [70, 185] width 104 height 22
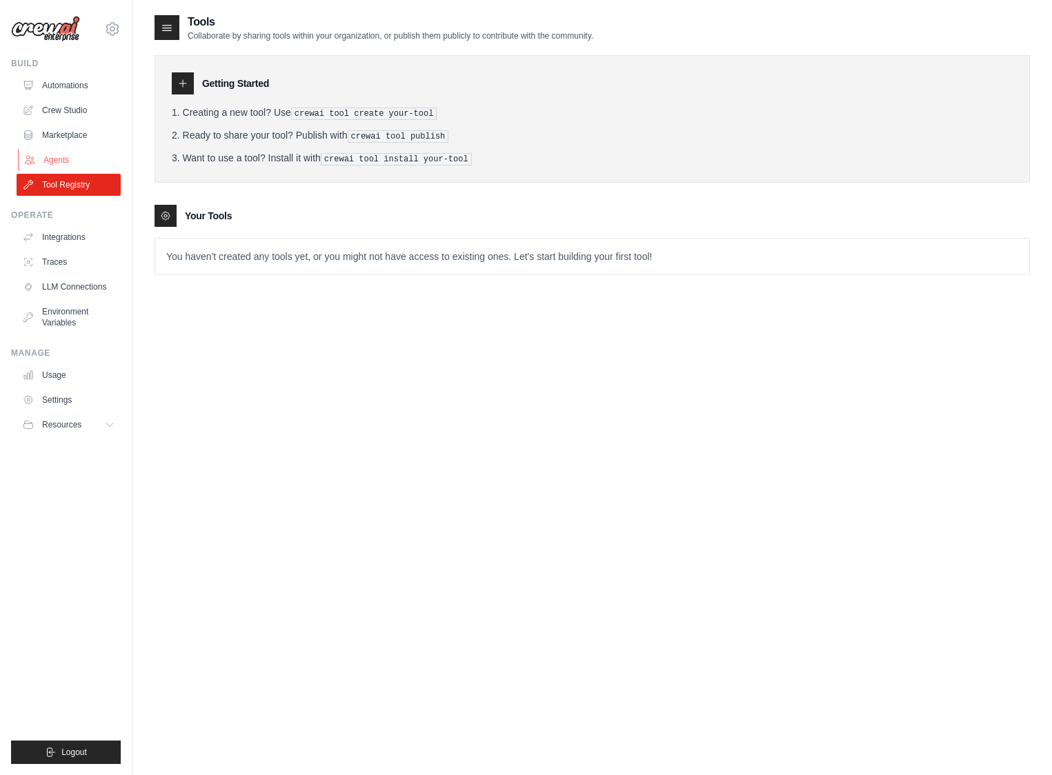
click at [54, 155] on link "Agents" at bounding box center [70, 160] width 104 height 22
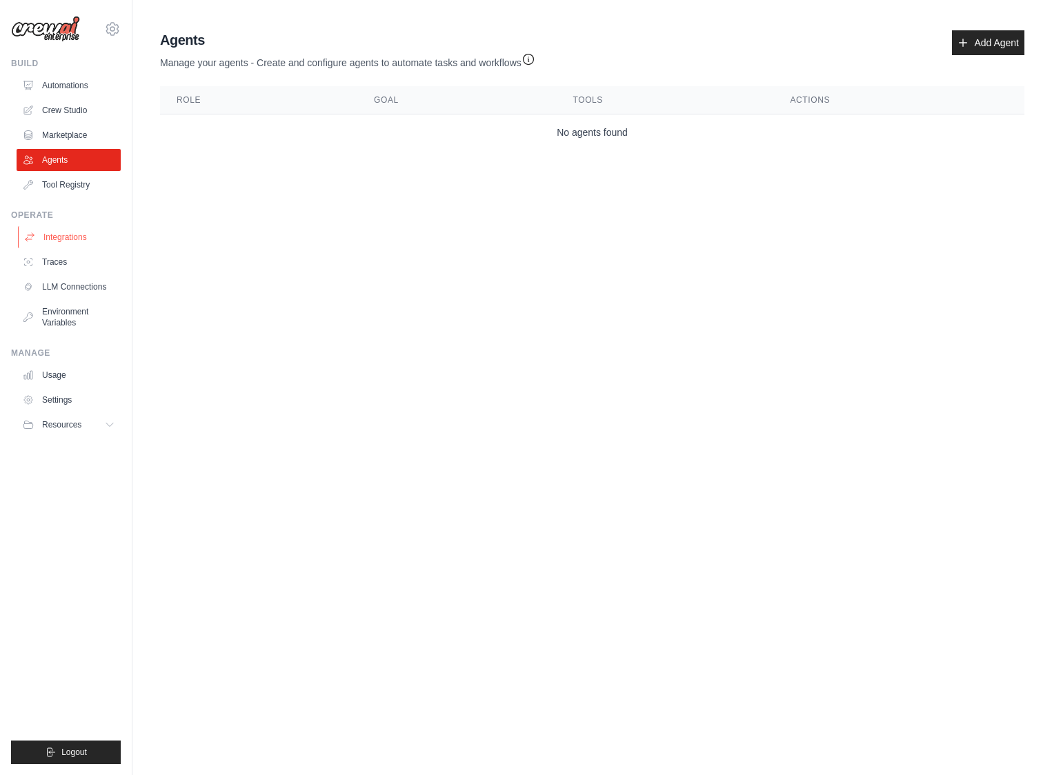
click at [57, 246] on link "Integrations" at bounding box center [70, 237] width 104 height 22
